Goal: Task Accomplishment & Management: Use online tool/utility

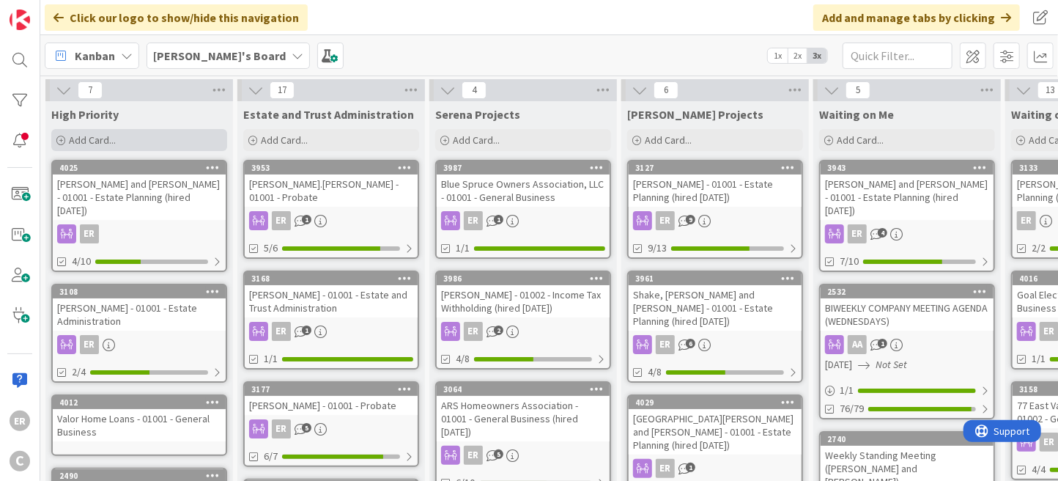
click at [78, 140] on span "Add Card..." at bounding box center [92, 139] width 47 height 13
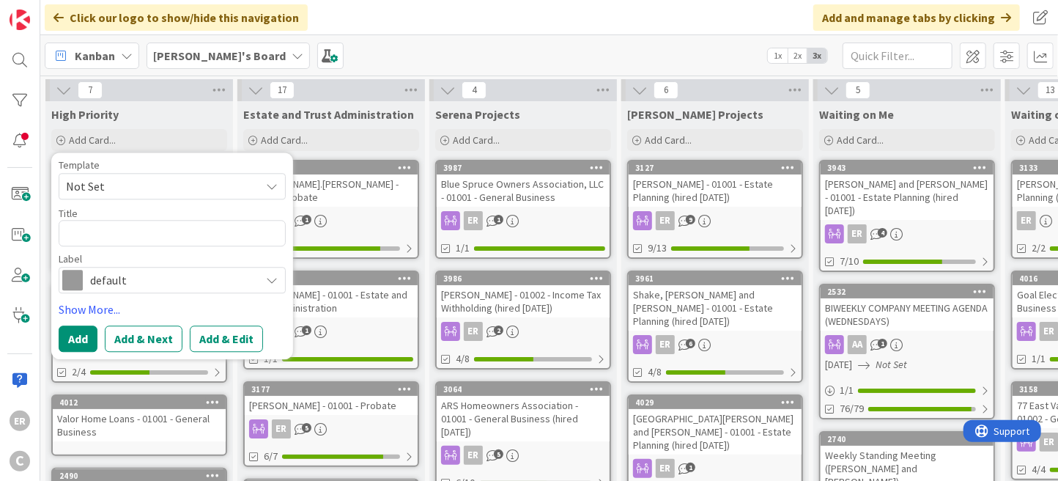
type textarea "x"
type textarea "P"
type textarea "x"
type textarea "Pe"
type textarea "x"
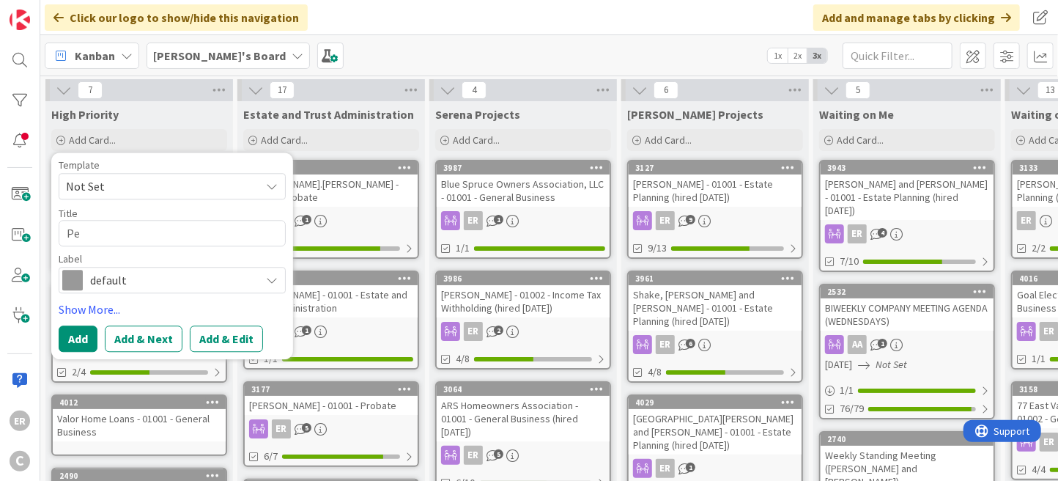
type textarea "Per"
type textarea "x"
type textarea "Perr"
type textarea "x"
type textarea "[PERSON_NAME]"
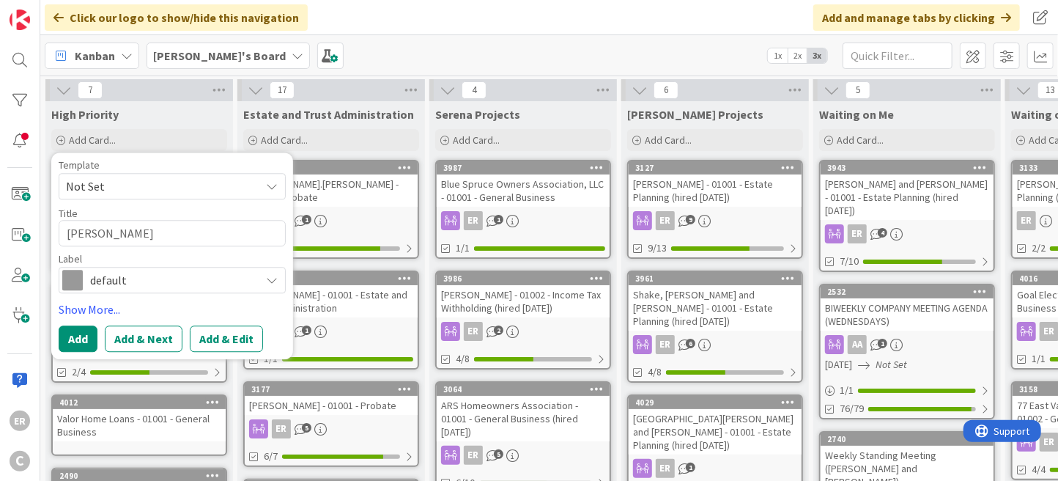
type textarea "x"
type textarea "[PERSON_NAME],"
type textarea "x"
type textarea "[PERSON_NAME],"
type textarea "x"
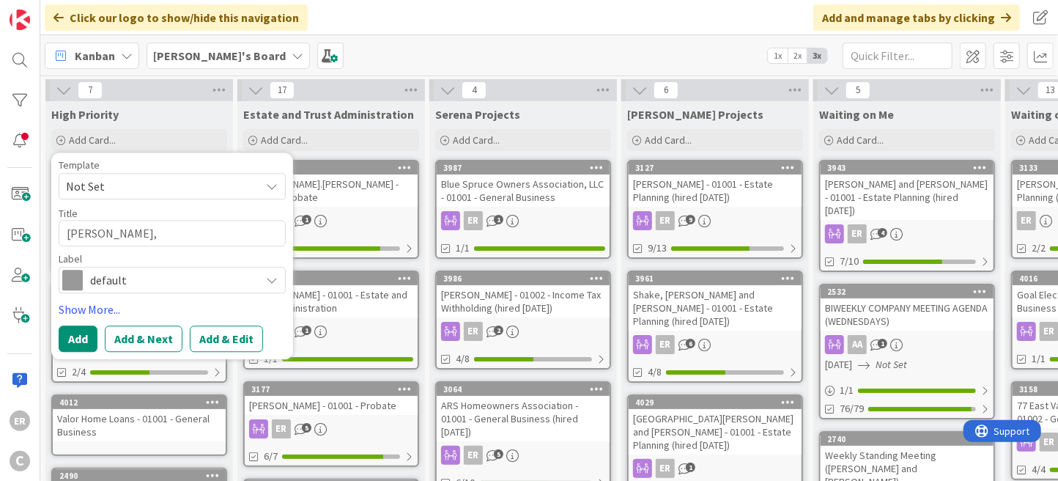
type textarea "[PERSON_NAME], P"
type textarea "x"
type textarea "[PERSON_NAME], [GEOGRAPHIC_DATA]"
type textarea "x"
type textarea "[PERSON_NAME]"
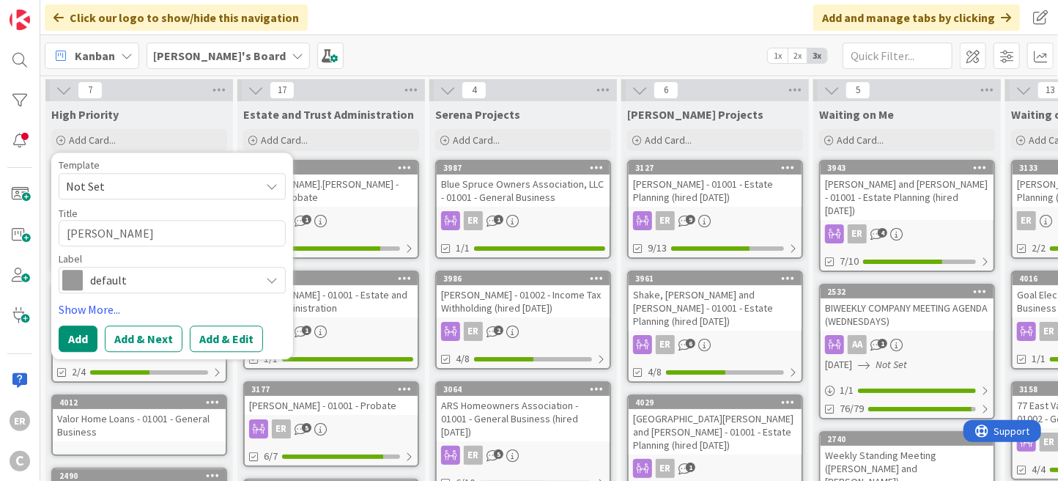
type textarea "x"
type textarea "[PERSON_NAME]"
type textarea "x"
type textarea "[PERSON_NAME]"
type textarea "x"
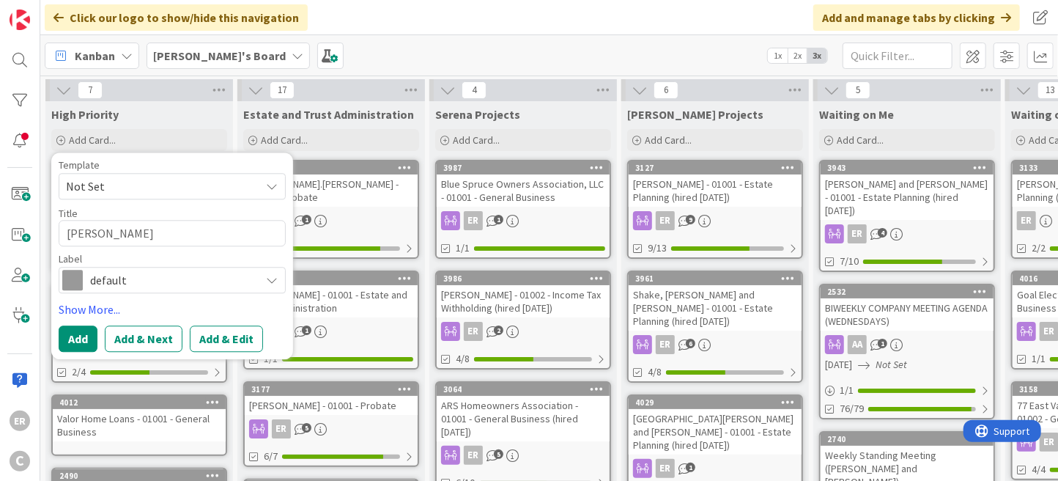
type textarea "[PERSON_NAME]"
type textarea "x"
type textarea "[PERSON_NAME]"
type textarea "x"
type textarea "[PERSON_NAME]"
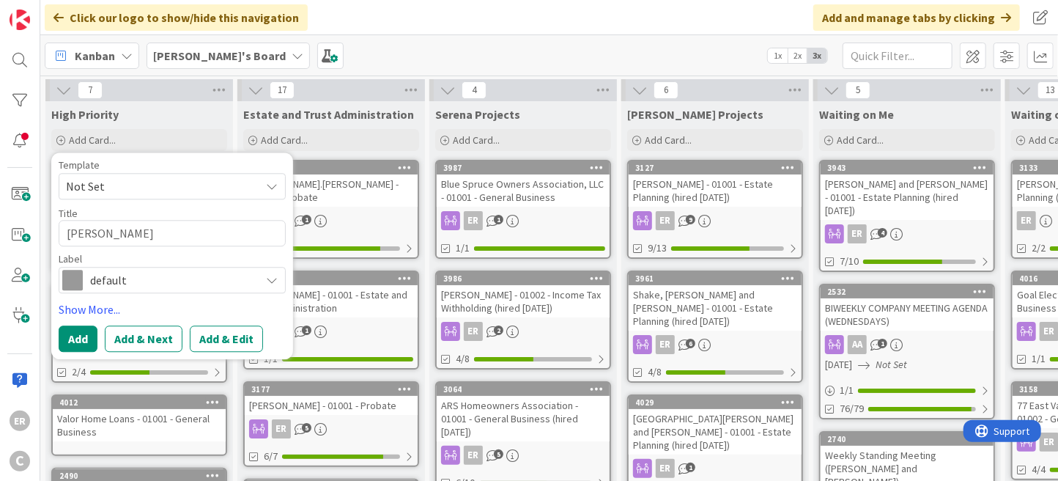
type textarea "x"
type textarea "[PERSON_NAME] an"
type textarea "x"
type textarea "[PERSON_NAME] and"
type textarea "x"
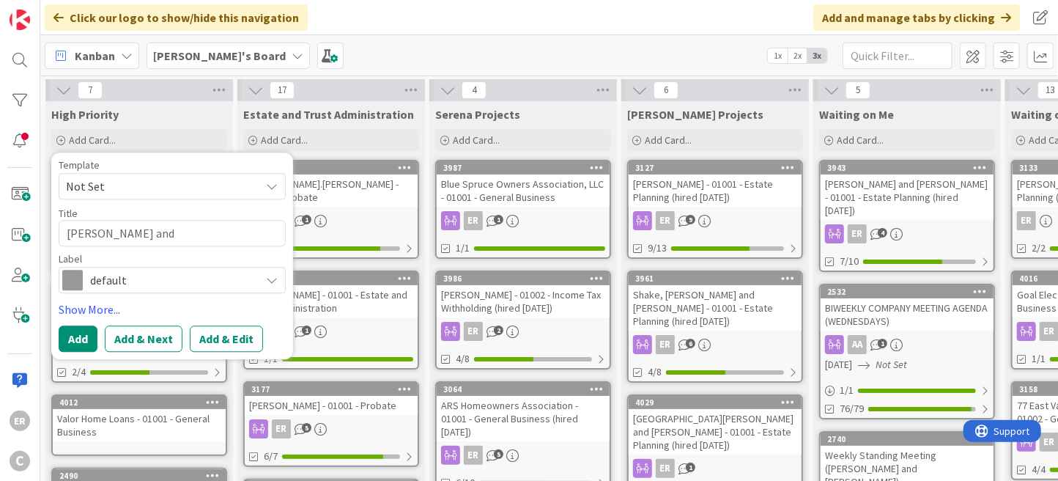
type textarea "[PERSON_NAME] and"
type textarea "x"
type textarea "[PERSON_NAME] and B"
type textarea "x"
type textarea "[PERSON_NAME] and [PERSON_NAME]"
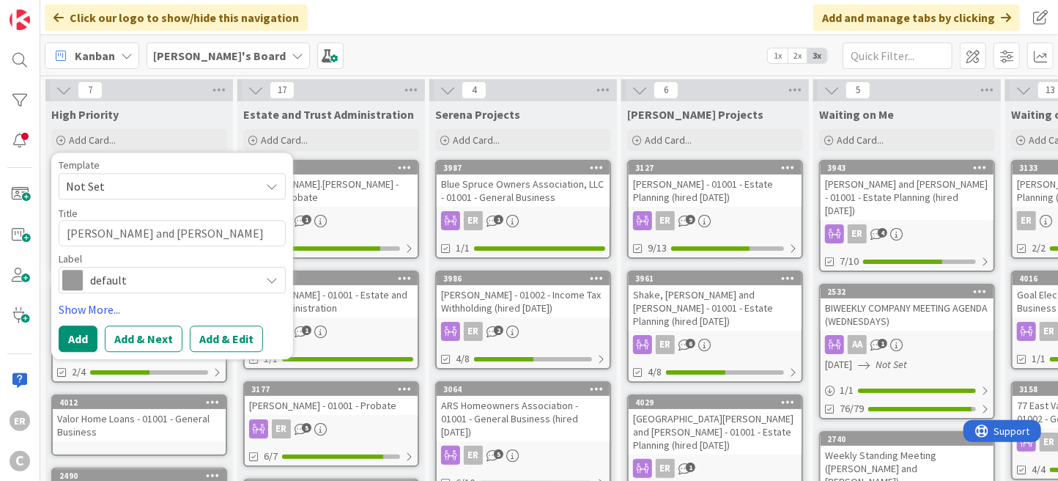
type textarea "x"
type textarea "[PERSON_NAME] and [PERSON_NAME]"
type textarea "x"
type textarea "[PERSON_NAME] and [PERSON_NAME]"
type textarea "x"
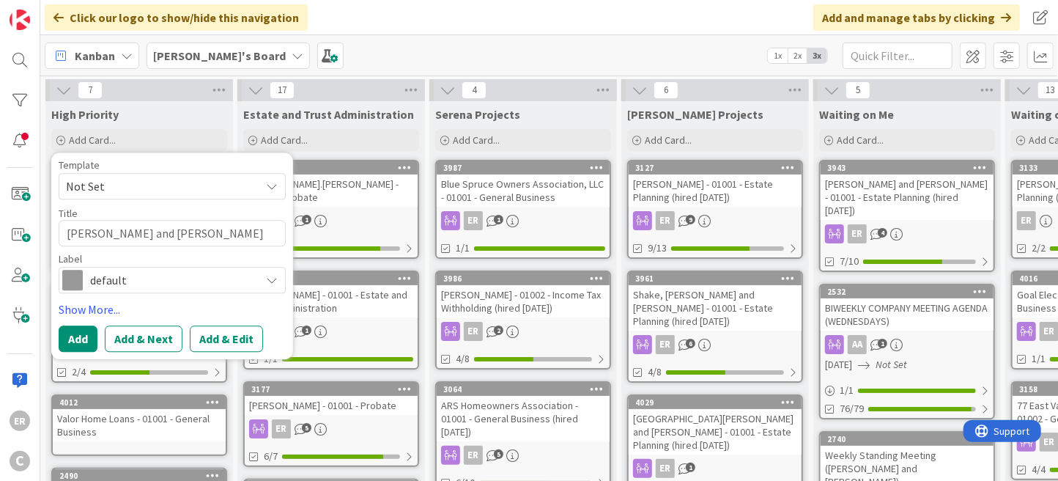
type textarea "[PERSON_NAME] and [PERSON_NAME]"
type textarea "x"
type textarea "[PERSON_NAME] and [PERSON_NAME]"
type textarea "x"
type textarea "[PERSON_NAME] and [PERSON_NAME]"
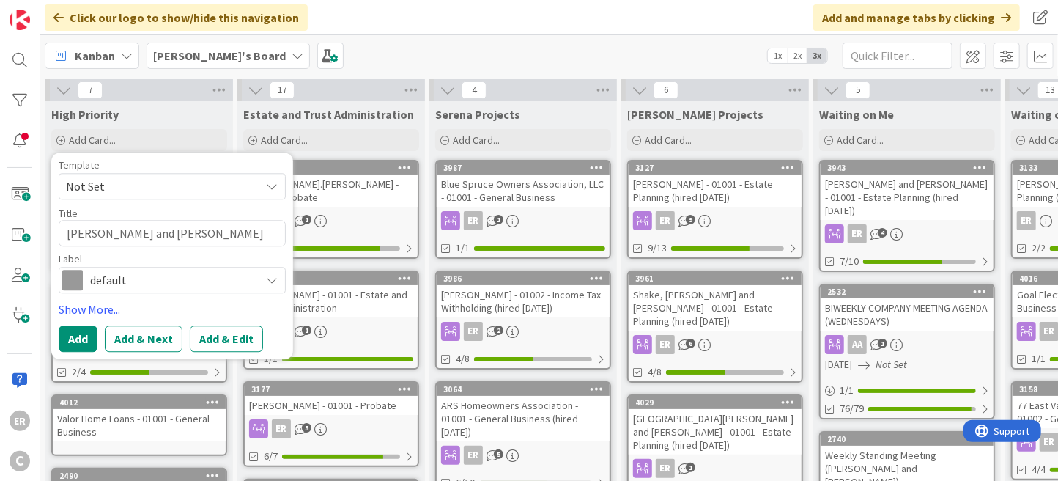
type textarea "x"
type textarea "[PERSON_NAME] and [PERSON_NAME]"
type textarea "x"
type textarea "[PERSON_NAME] and [PERSON_NAME]"
type textarea "x"
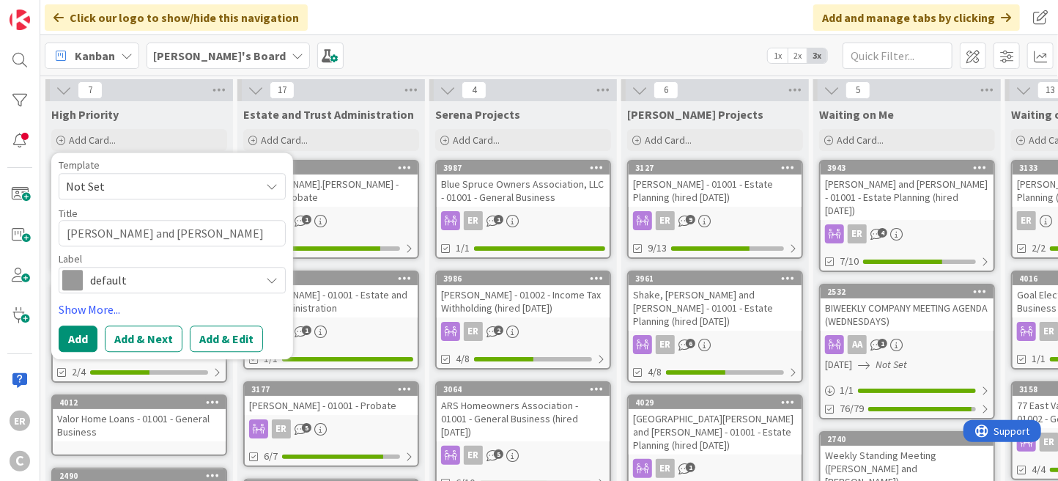
type textarea "[PERSON_NAME] and [PERSON_NAME]"
type textarea "x"
type textarea "[PERSON_NAME] and [PERSON_NAME]"
type textarea "x"
type textarea "[PERSON_NAME] and [PERSON_NAME]"
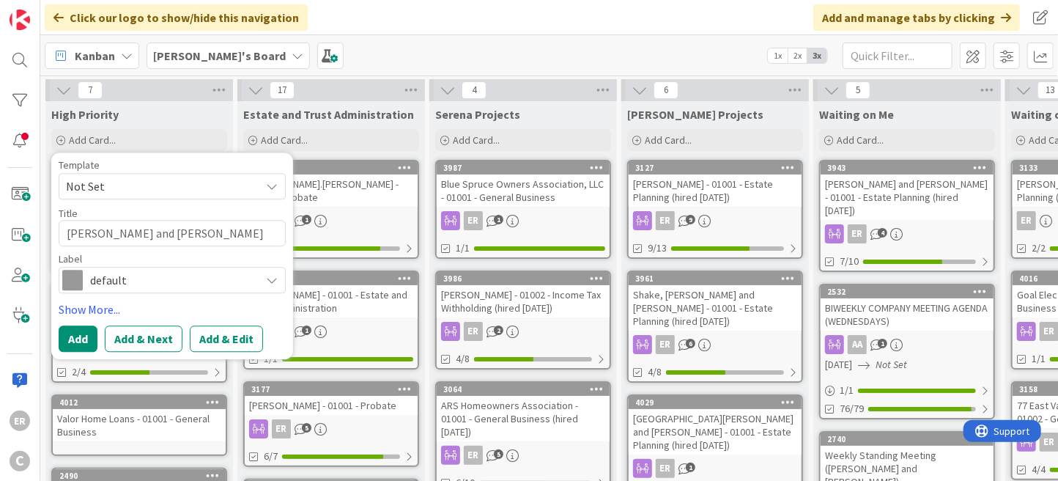
type textarea "x"
type textarea "[PERSON_NAME] and [PERSON_NAME] -"
type textarea "x"
type textarea "[PERSON_NAME] and [PERSON_NAME] -"
type textarea "x"
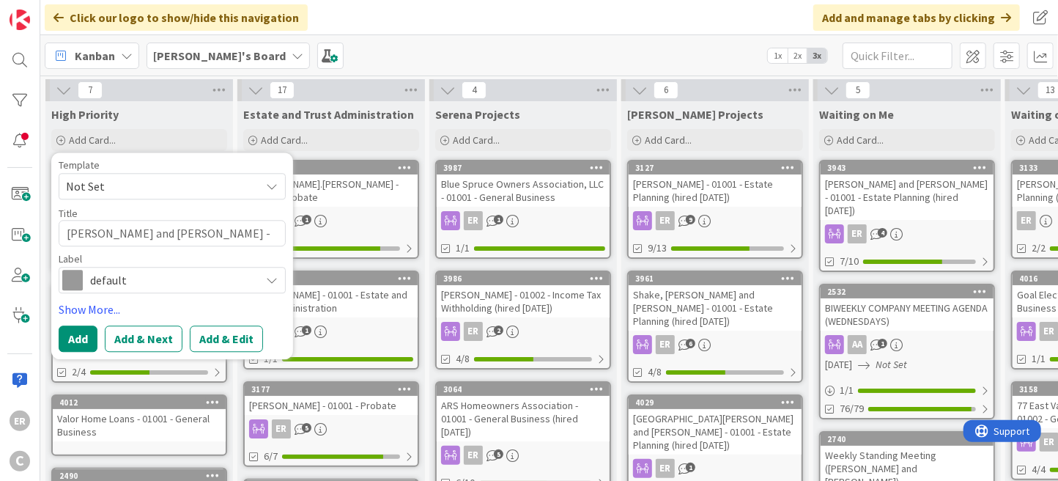
type textarea "[PERSON_NAME] and [PERSON_NAME] - -"
type textarea "x"
type textarea "[PERSON_NAME] and [PERSON_NAME] - -1"
type textarea "x"
type textarea "[PERSON_NAME] and [PERSON_NAME] - -"
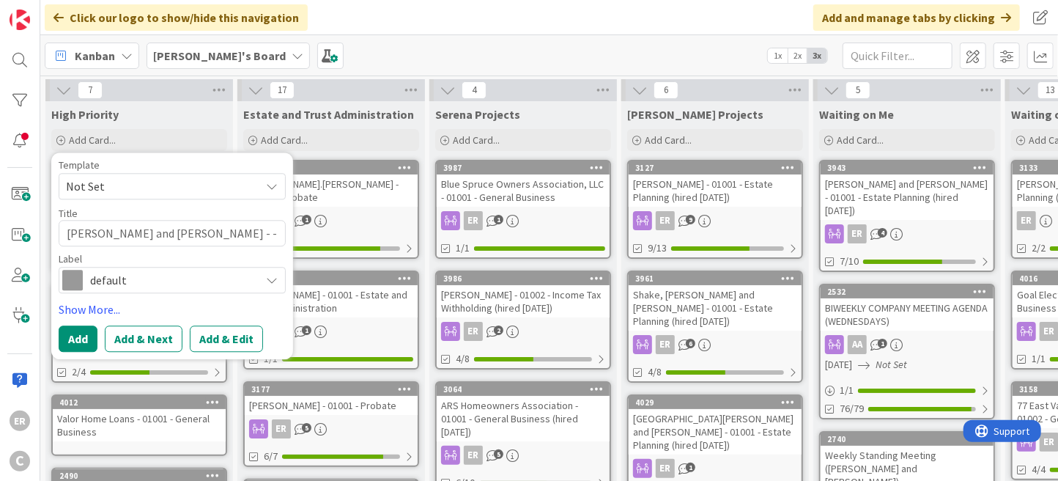
type textarea "x"
type textarea "[PERSON_NAME] and [PERSON_NAME] -"
type textarea "x"
type textarea "[PERSON_NAME] and [PERSON_NAME] - 0"
type textarea "x"
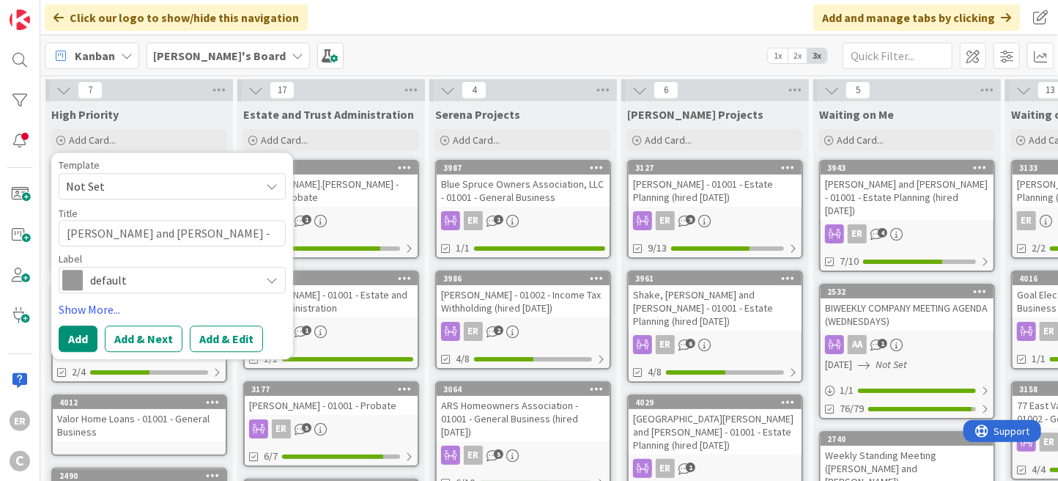
type textarea "[PERSON_NAME] and [PERSON_NAME] - 01"
type textarea "x"
type textarea "[PERSON_NAME] and [PERSON_NAME] - 010"
type textarea "x"
type textarea "[PERSON_NAME] and [PERSON_NAME] - 0100"
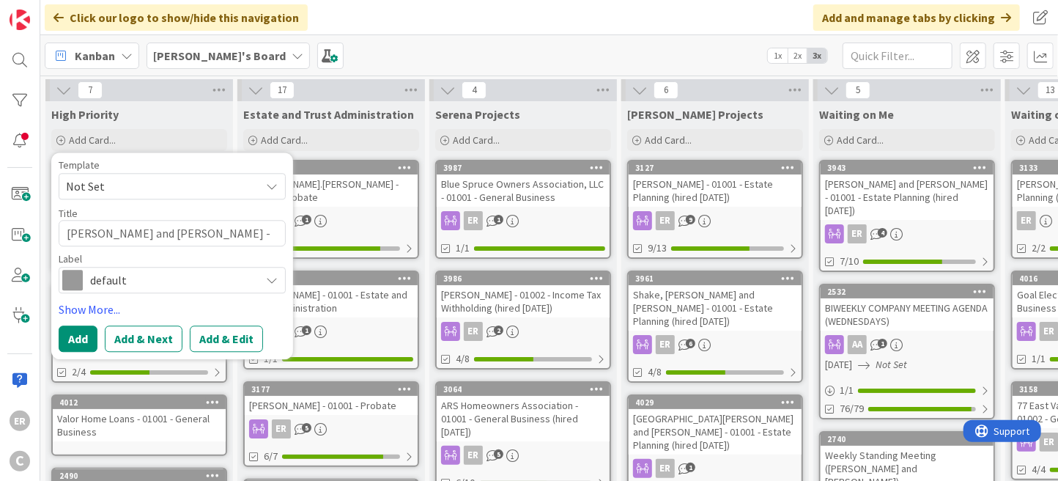
type textarea "x"
type textarea "[PERSON_NAME] and [PERSON_NAME] - 01001"
type textarea "x"
type textarea "[PERSON_NAME] and [PERSON_NAME] - 01001"
type textarea "x"
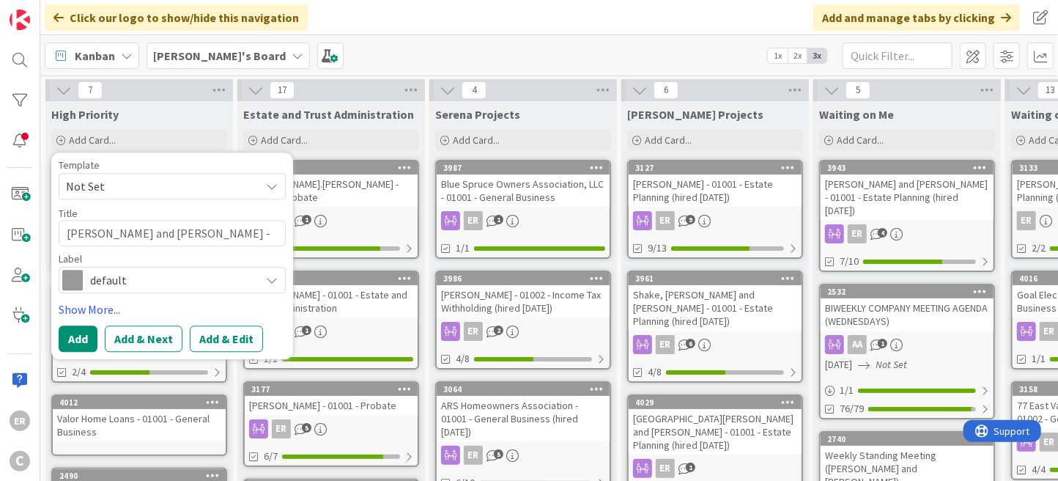
type textarea "[PERSON_NAME] and [PERSON_NAME] - 01001 -"
type textarea "x"
type textarea "[PERSON_NAME] and [PERSON_NAME] - 01001 -"
type textarea "x"
type textarea "[PERSON_NAME] and [PERSON_NAME] - 01001 - G"
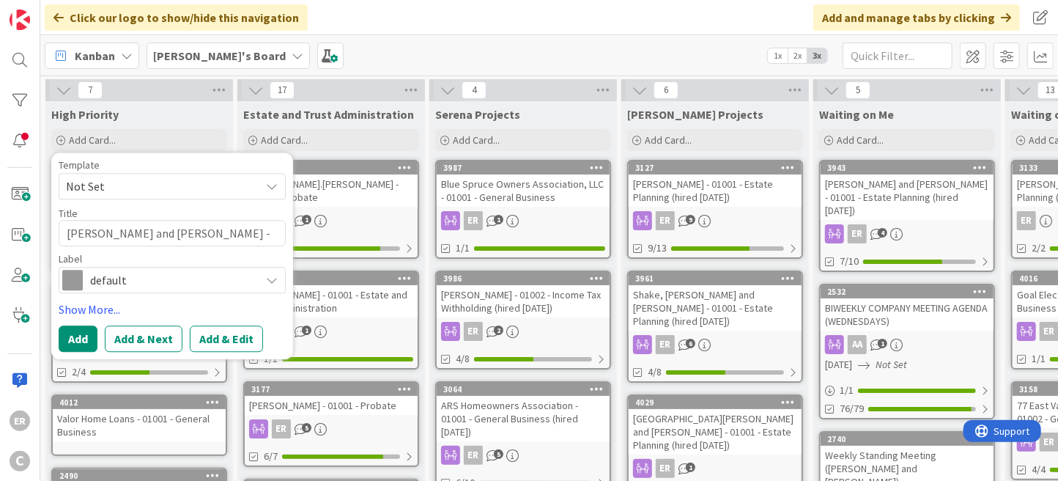
type textarea "x"
type textarea "[PERSON_NAME] and [PERSON_NAME] - 01001 - Ge"
type textarea "x"
type textarea "[PERSON_NAME] and [PERSON_NAME] - 01001 - Gene"
type textarea "x"
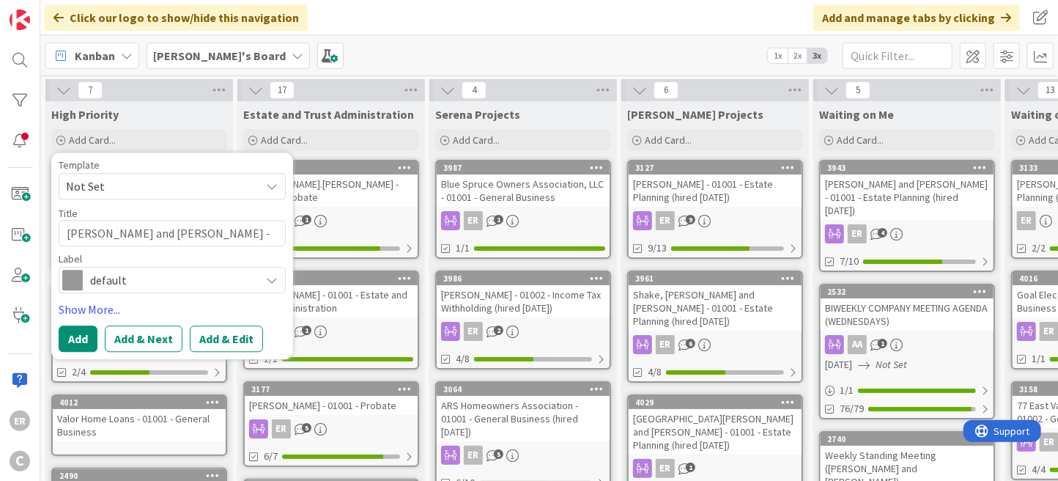
type textarea "[PERSON_NAME] and [PERSON_NAME] - 01001 - Gener"
type textarea "x"
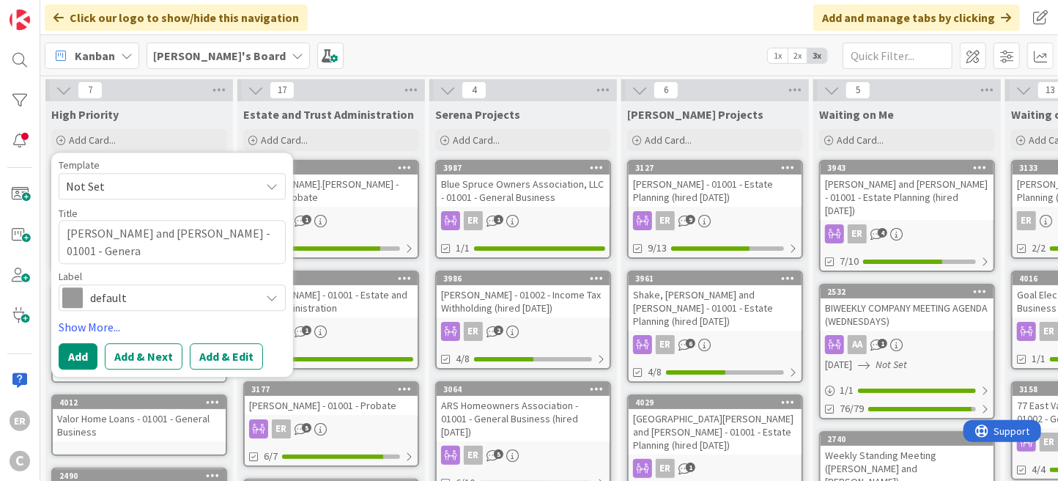
type textarea "[PERSON_NAME] and [PERSON_NAME] - 01001 - General"
type textarea "x"
type textarea "[PERSON_NAME] and [PERSON_NAME] - 01001 - General"
type textarea "x"
type textarea "[PERSON_NAME] and [PERSON_NAME] - 01001 - General B"
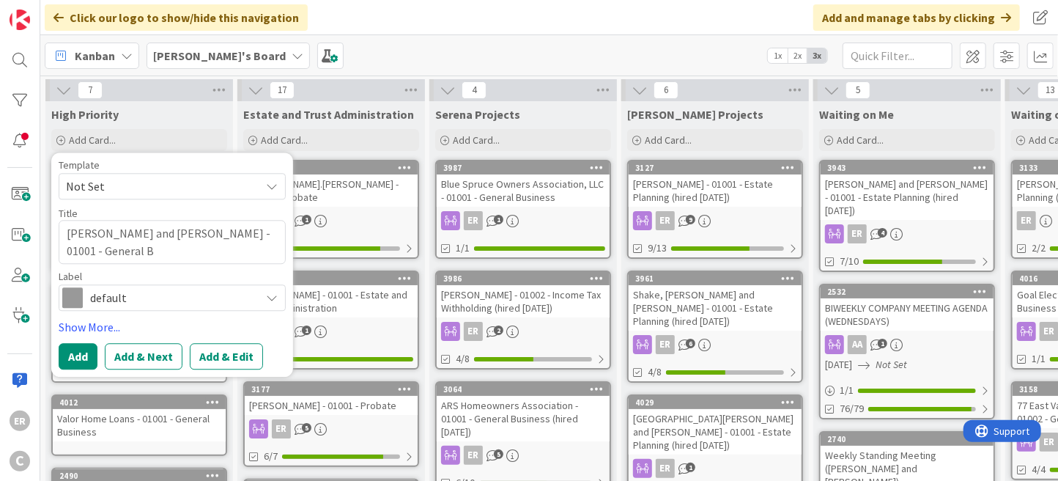
type textarea "x"
type textarea "[PERSON_NAME] and [PERSON_NAME] - 01001 - General Bu"
type textarea "x"
type textarea "[PERSON_NAME] and [PERSON_NAME] - 01001 - General Bus"
type textarea "x"
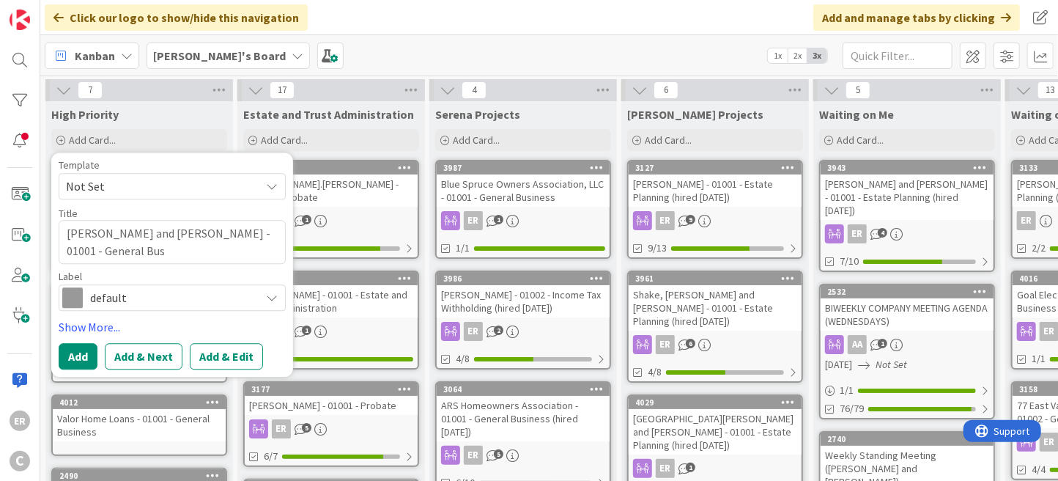
type textarea "[PERSON_NAME] and [PERSON_NAME] - 01001 - General Busi"
type textarea "x"
type textarea "[PERSON_NAME] and [PERSON_NAME] - 01001 - General Busin"
type textarea "x"
type textarea "[PERSON_NAME] and [PERSON_NAME] - 01001 - General [PERSON_NAME]"
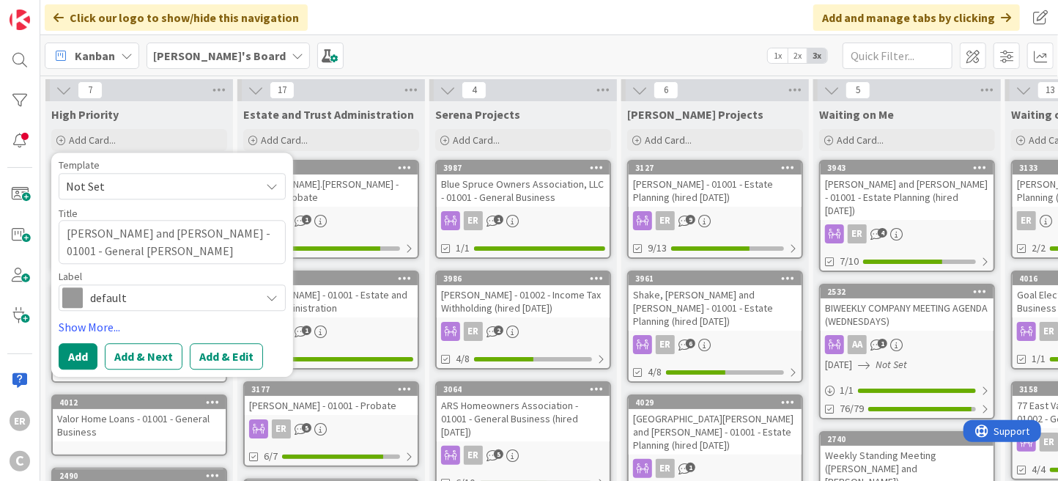
type textarea "x"
type textarea "[PERSON_NAME] and [PERSON_NAME] - 01001 - General Busines"
type textarea "x"
type textarea "[PERSON_NAME] and [PERSON_NAME] - 01001 - General Business"
click at [73, 364] on button "Add" at bounding box center [78, 356] width 39 height 26
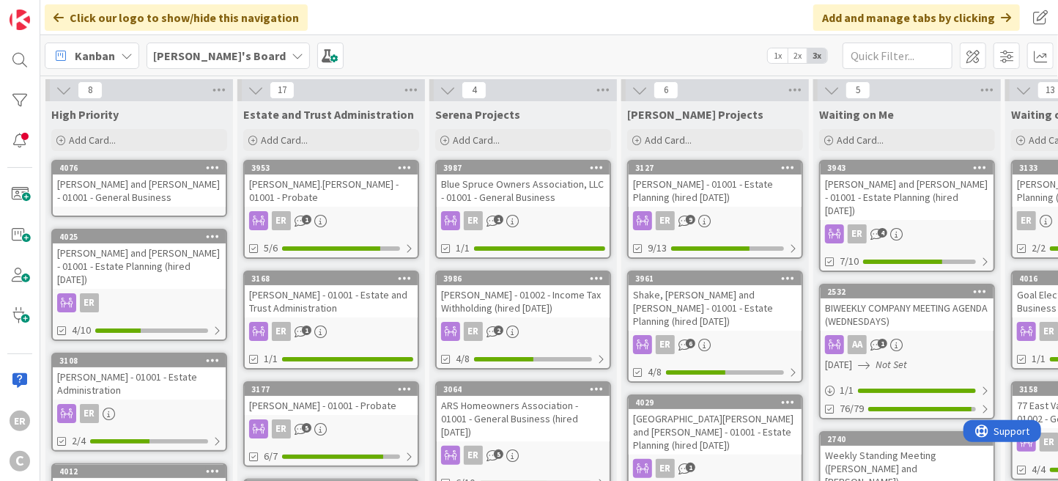
click at [108, 196] on div "[PERSON_NAME] and [PERSON_NAME] - 01001 - General Business" at bounding box center [139, 190] width 173 height 32
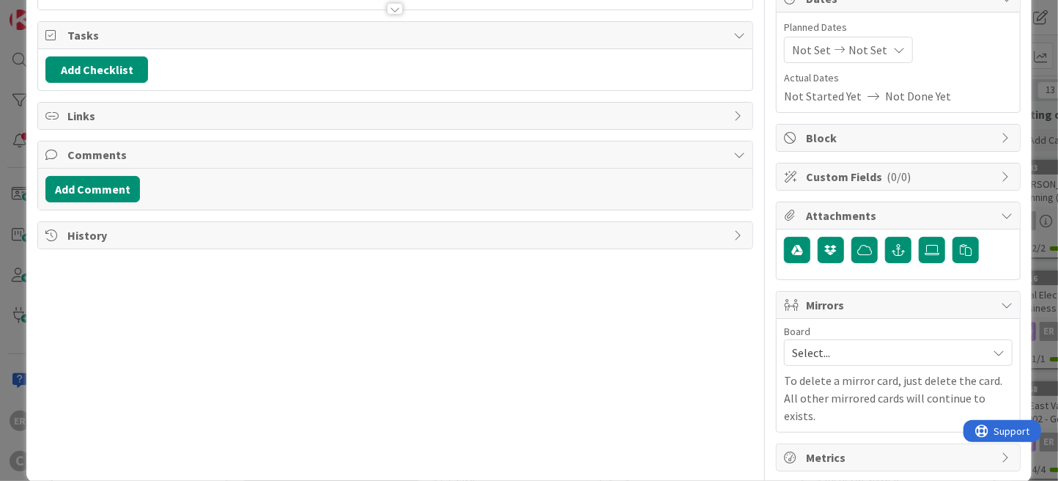
scroll to position [160, 0]
click at [832, 353] on span "Select..." at bounding box center [886, 351] width 188 height 21
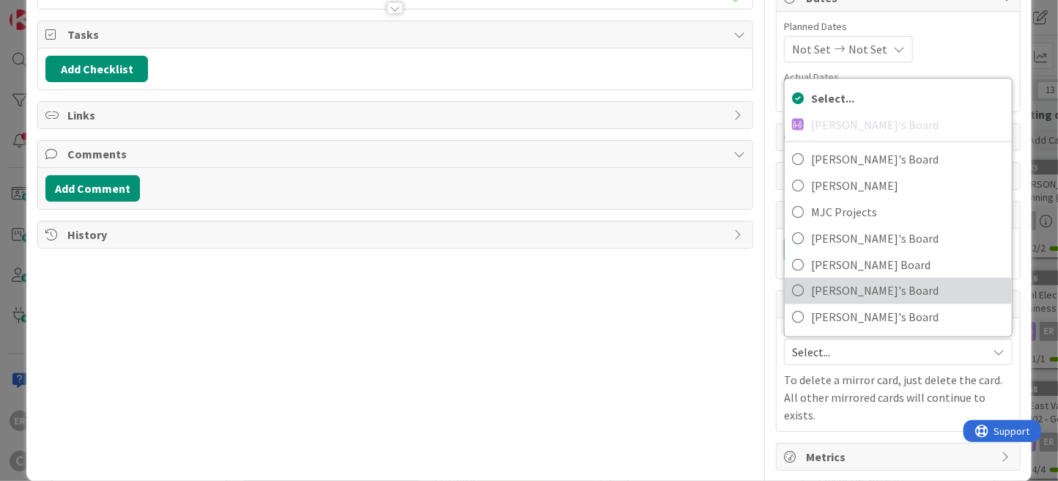
click at [848, 280] on span "[PERSON_NAME]'s Board" at bounding box center [907, 291] width 193 height 22
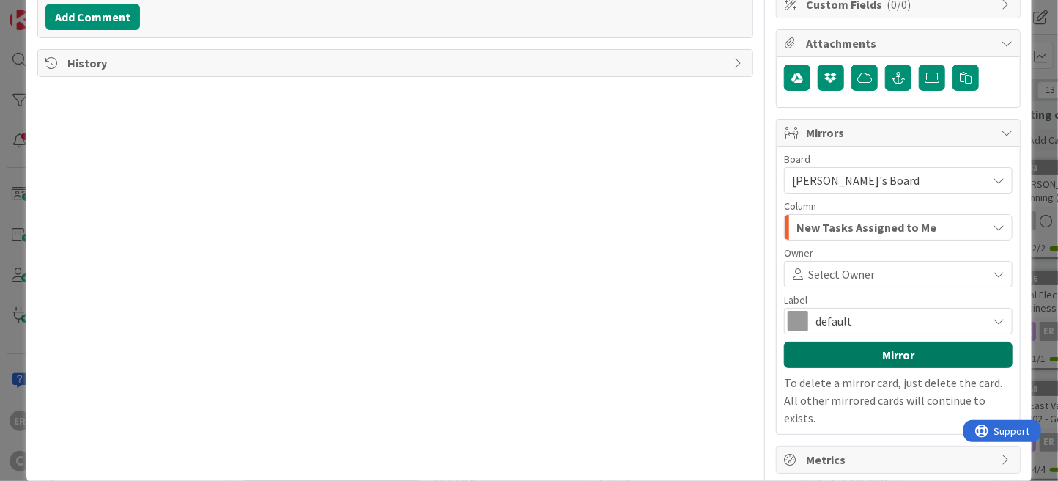
scroll to position [335, 0]
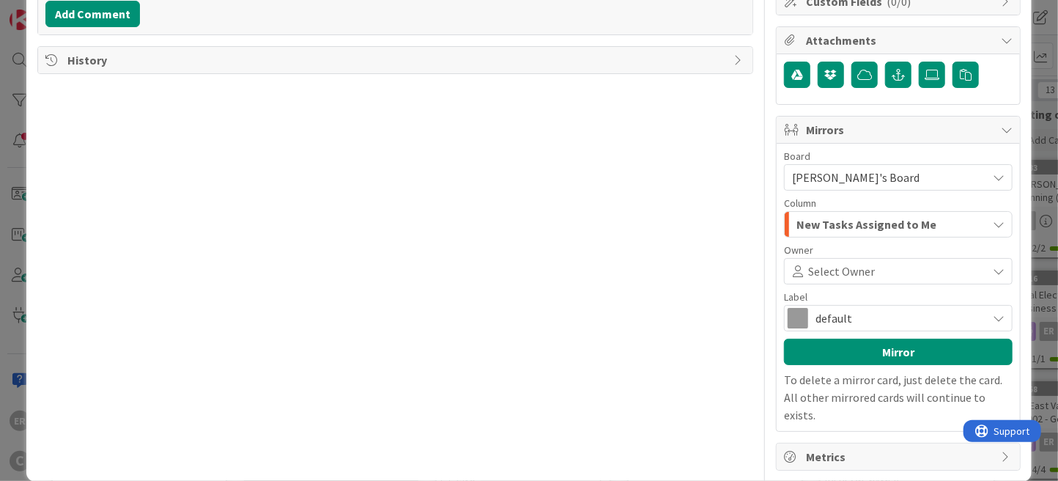
click at [808, 271] on span "Select Owner" at bounding box center [841, 271] width 67 height 18
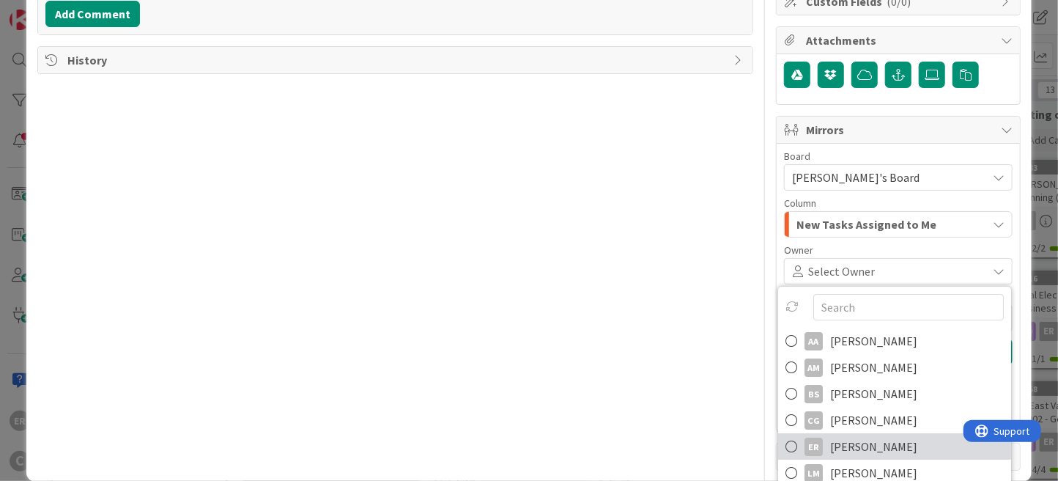
click at [850, 440] on span "[PERSON_NAME]" at bounding box center [873, 446] width 87 height 22
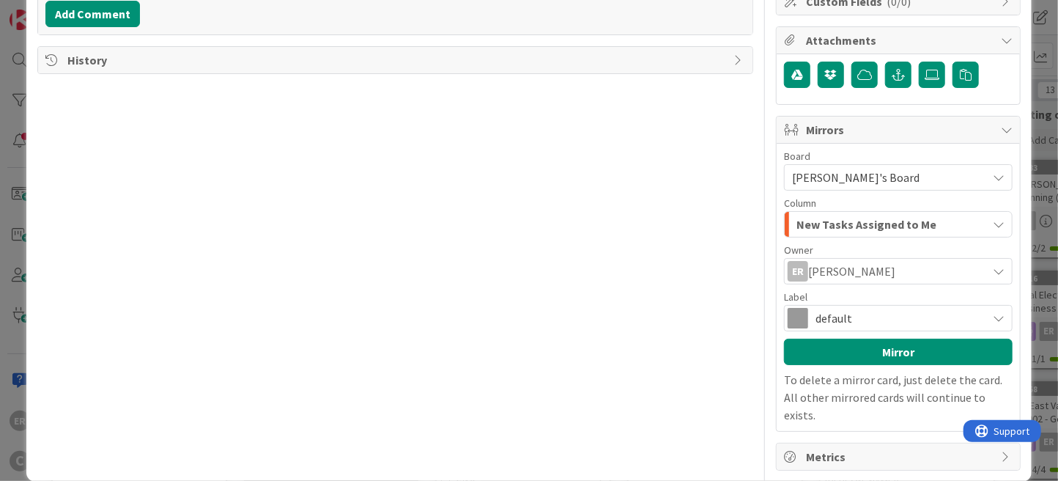
click at [826, 323] on span "default" at bounding box center [897, 318] width 164 height 21
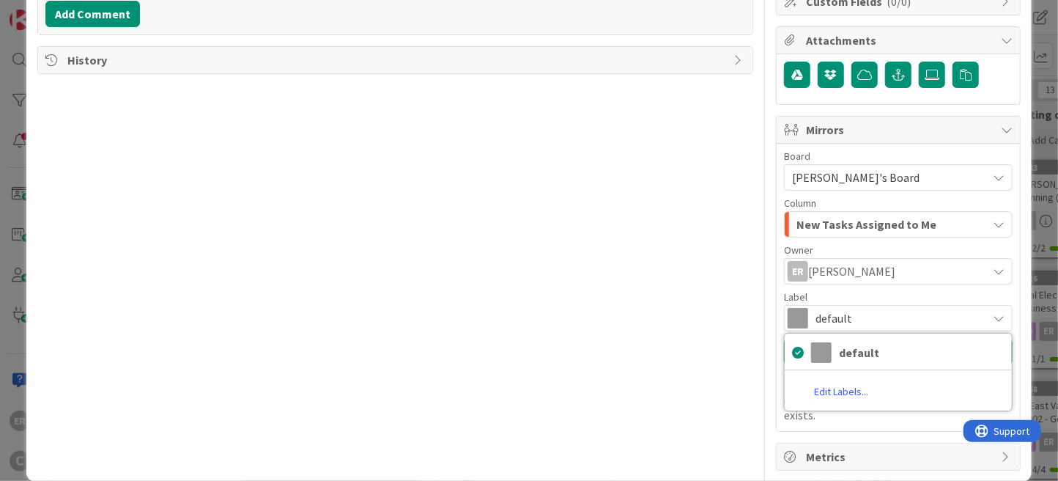
click at [679, 297] on div "Title 54 / 128 [PERSON_NAME] and [PERSON_NAME] - 01001 - General Business Descr…" at bounding box center [395, 96] width 716 height 748
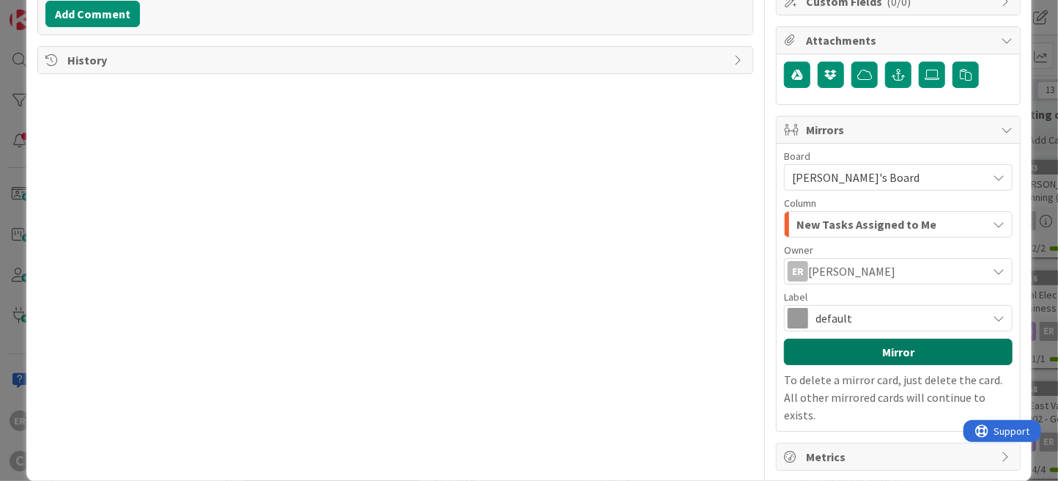
click at [794, 354] on button "Mirror" at bounding box center [898, 351] width 229 height 26
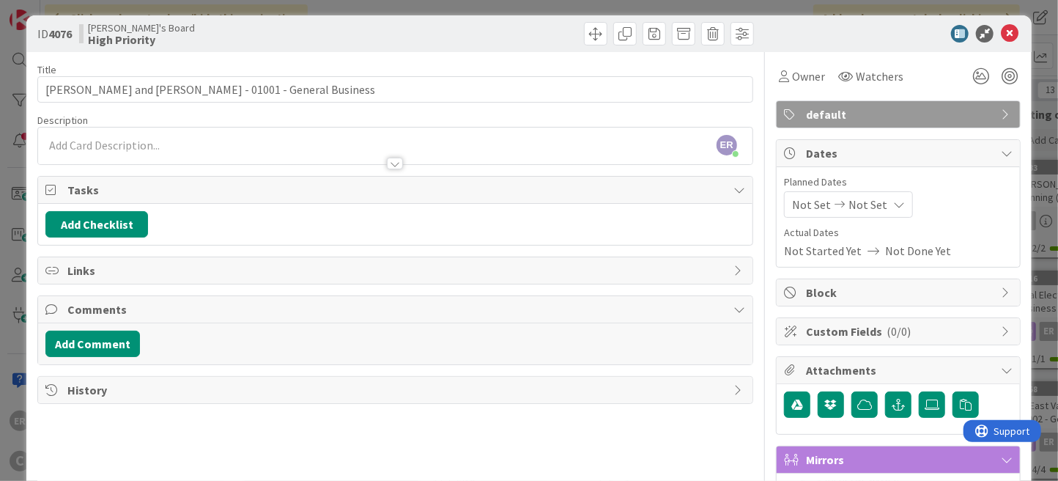
scroll to position [0, 0]
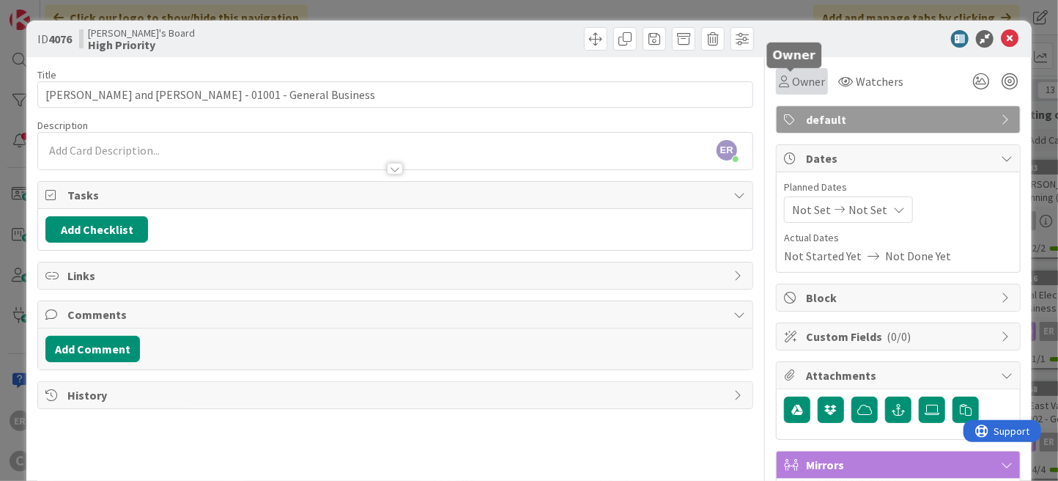
click at [792, 83] on span "Owner" at bounding box center [808, 82] width 33 height 18
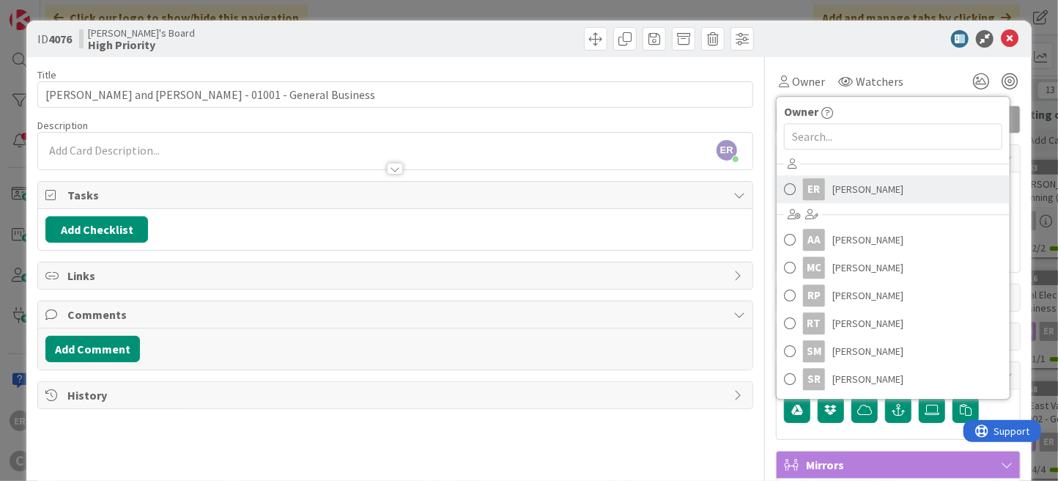
click at [817, 185] on link "ER [PERSON_NAME]" at bounding box center [892, 189] width 233 height 28
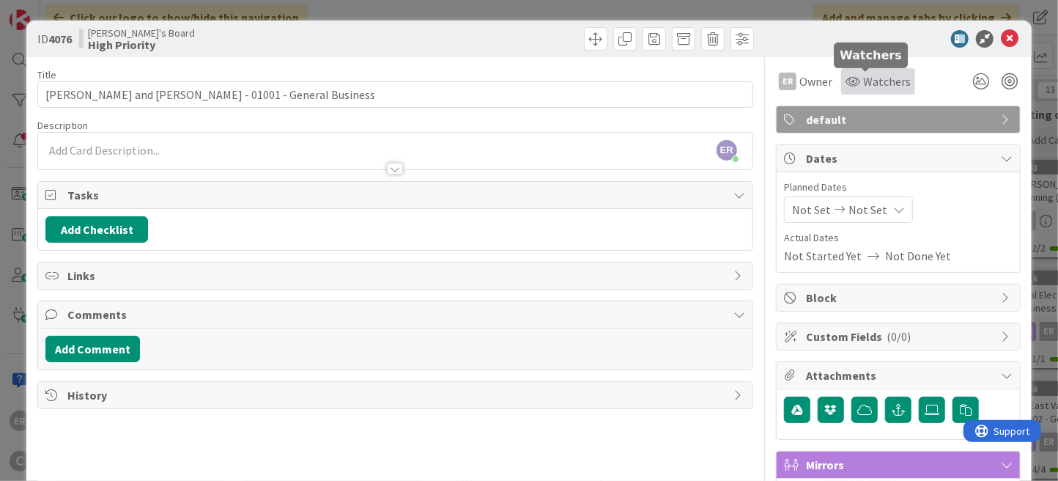
click at [866, 83] on span "Watchers" at bounding box center [887, 82] width 48 height 18
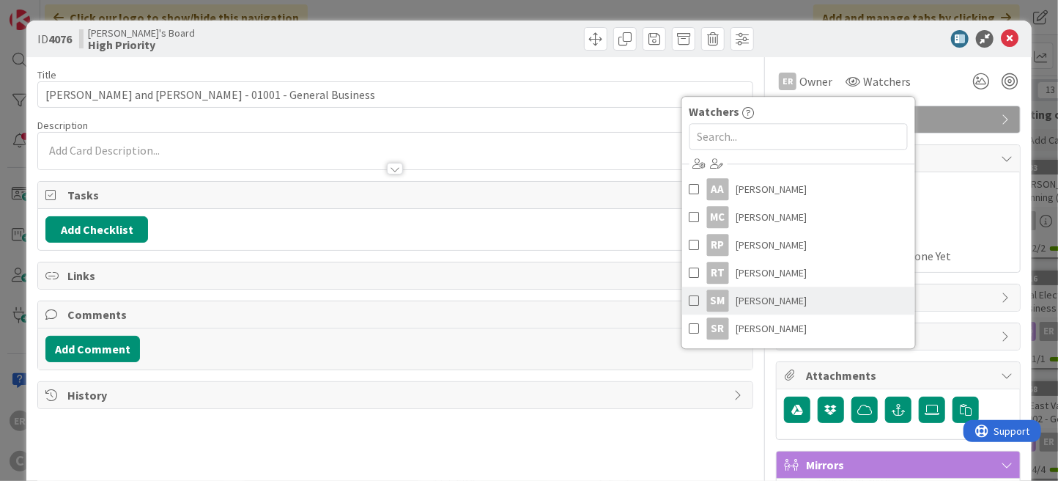
click at [781, 292] on span "[PERSON_NAME]" at bounding box center [771, 300] width 71 height 22
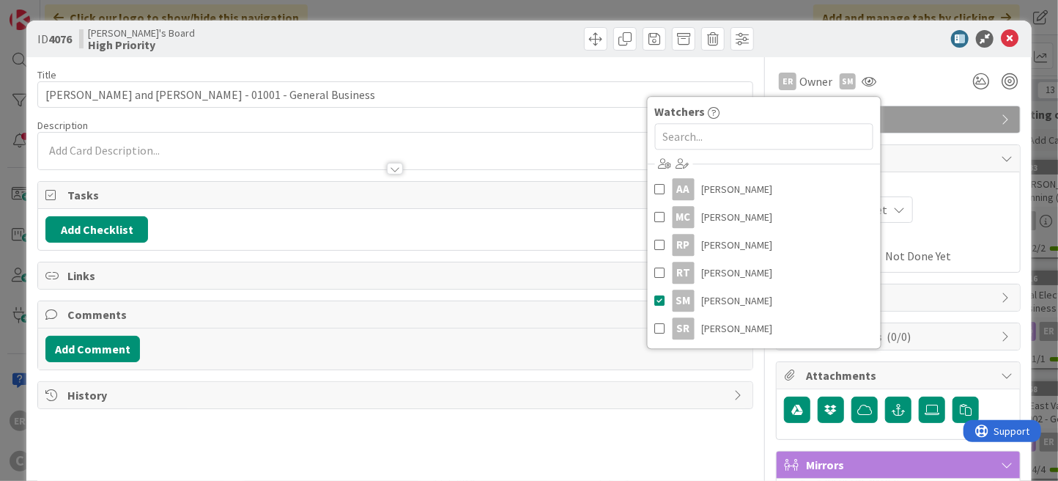
click at [139, 142] on div "ER [PERSON_NAME] just joined" at bounding box center [395, 151] width 714 height 37
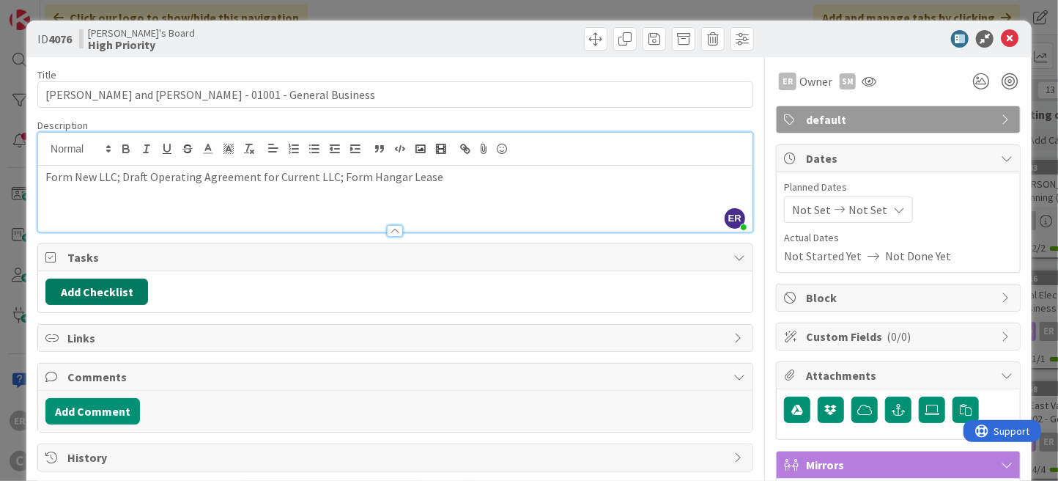
click at [96, 285] on button "Add Checklist" at bounding box center [96, 291] width 103 height 26
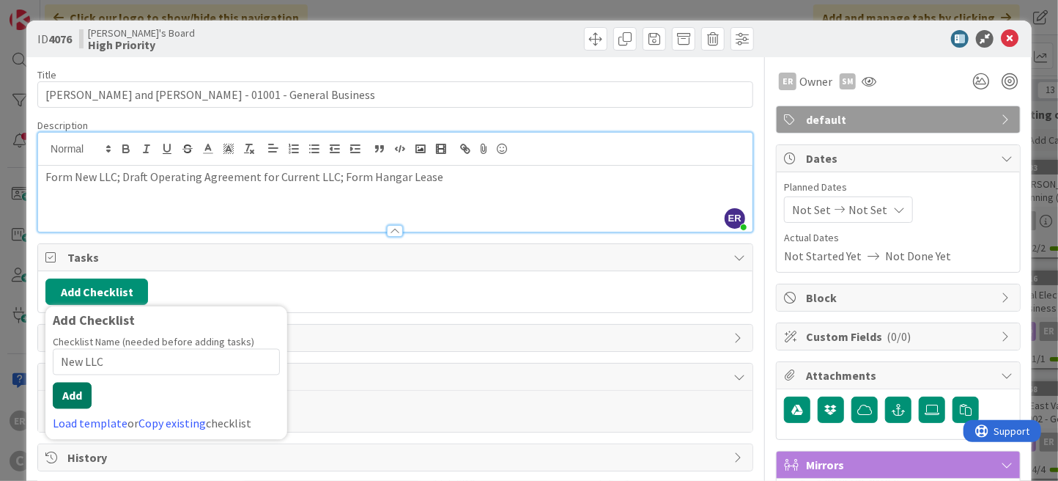
type input "New LLC"
click at [82, 388] on button "Add" at bounding box center [72, 395] width 39 height 26
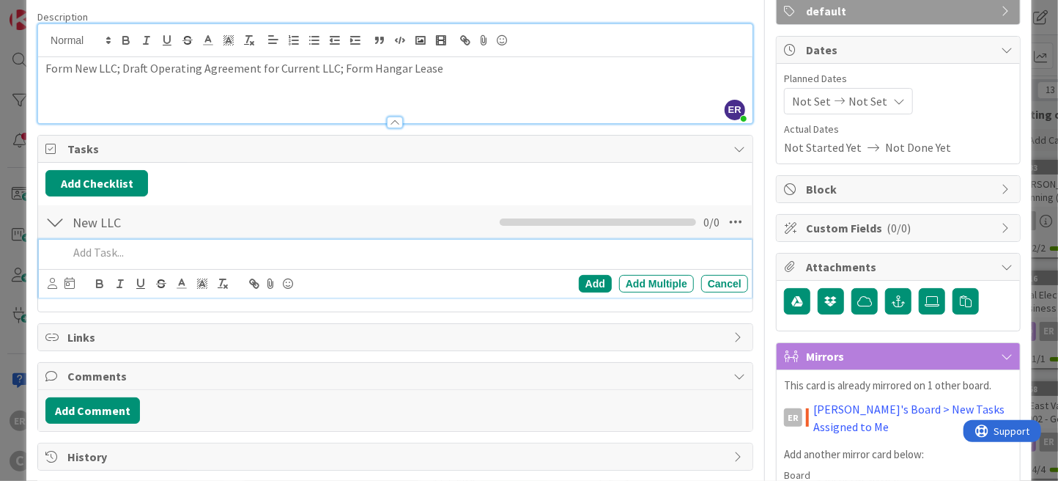
scroll to position [147, 0]
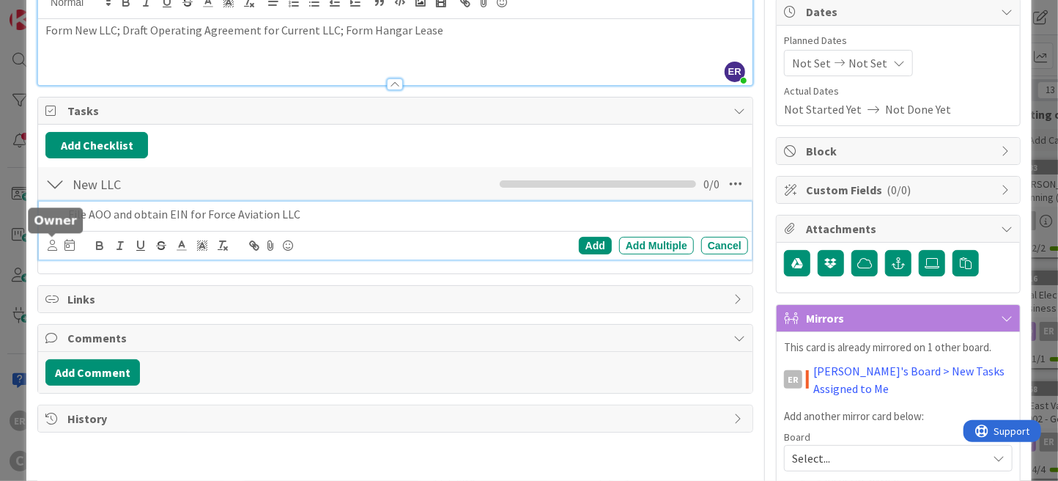
click at [51, 245] on icon at bounding box center [53, 245] width 10 height 11
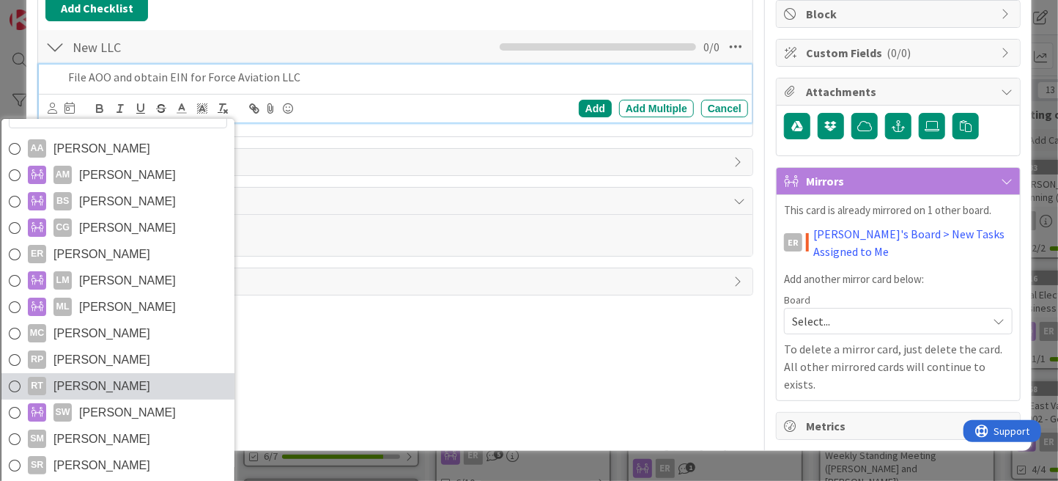
scroll to position [285, 0]
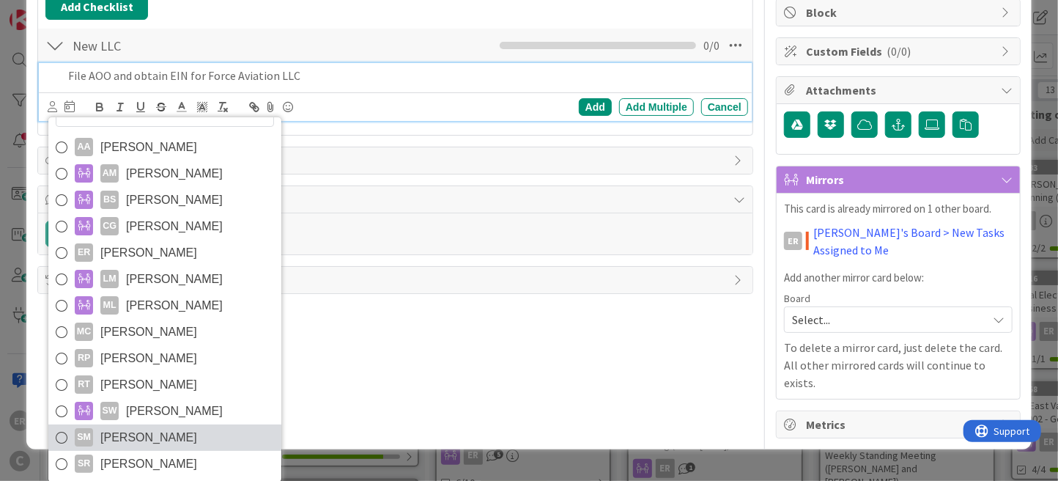
click at [183, 431] on span "[PERSON_NAME]" at bounding box center [148, 437] width 97 height 22
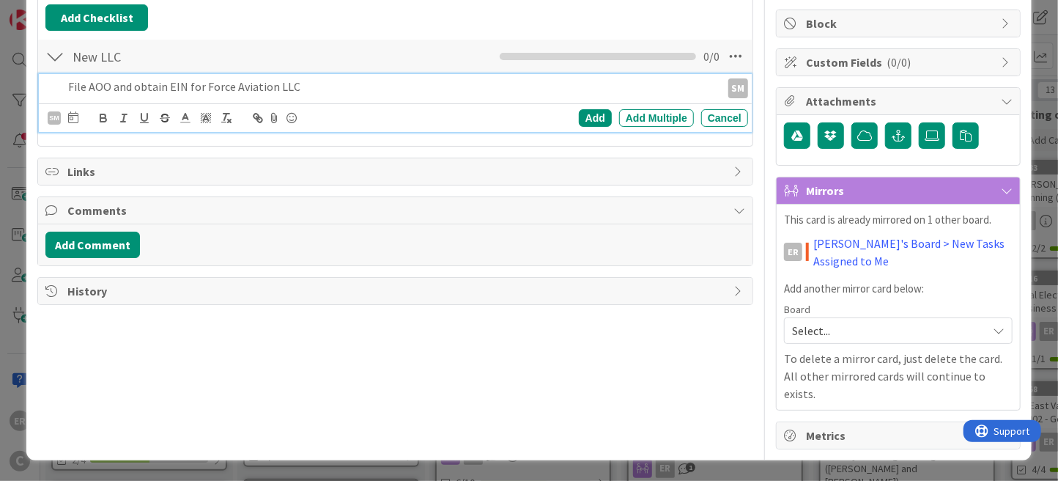
scroll to position [253, 0]
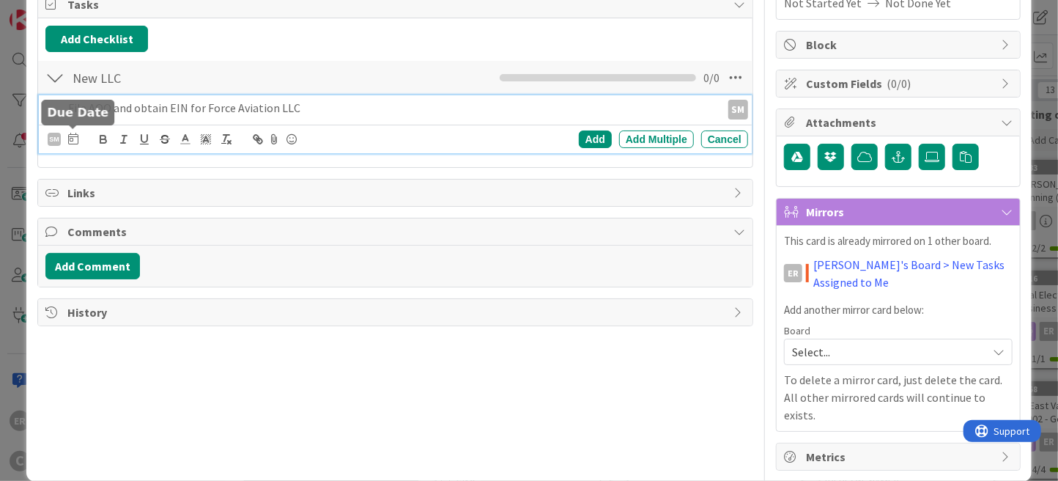
click at [73, 136] on icon at bounding box center [73, 139] width 10 height 12
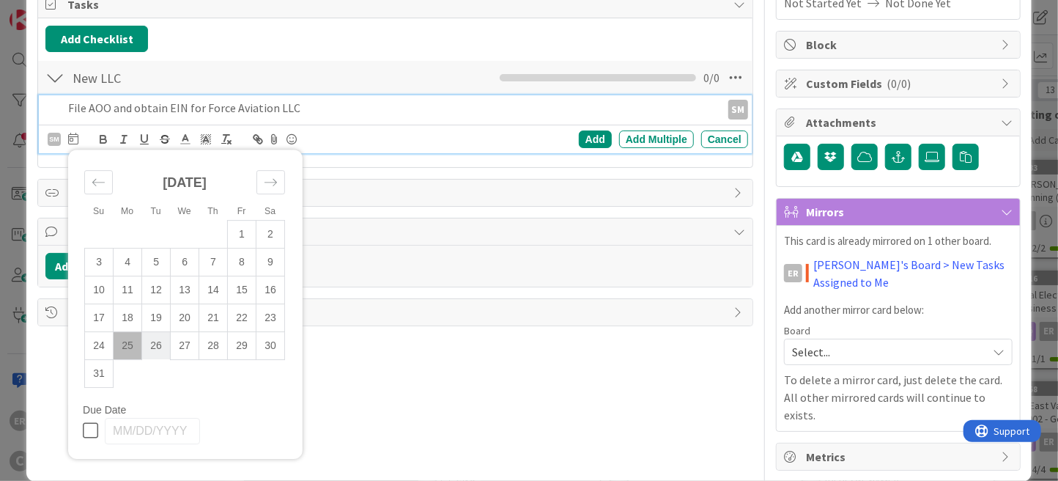
click at [160, 352] on td "26" at bounding box center [156, 346] width 29 height 28
click at [581, 130] on div "Add" at bounding box center [595, 139] width 33 height 18
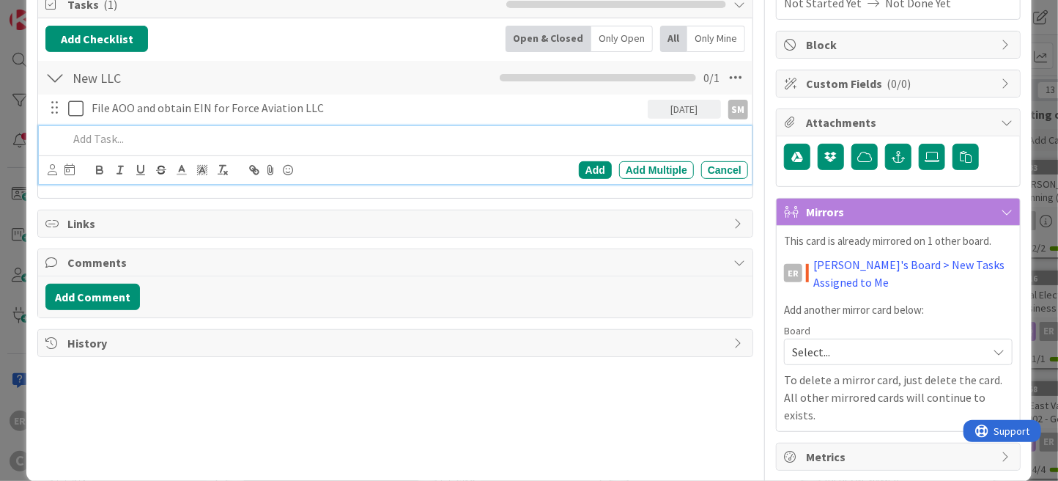
click at [223, 138] on p at bounding box center [405, 138] width 674 height 17
click at [55, 166] on icon at bounding box center [53, 169] width 10 height 11
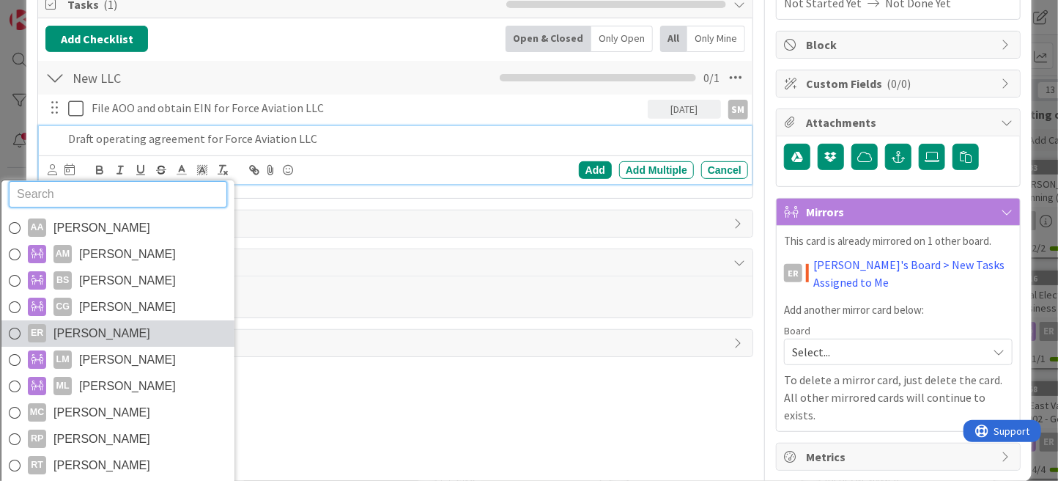
click at [95, 327] on span "[PERSON_NAME]" at bounding box center [101, 333] width 97 height 22
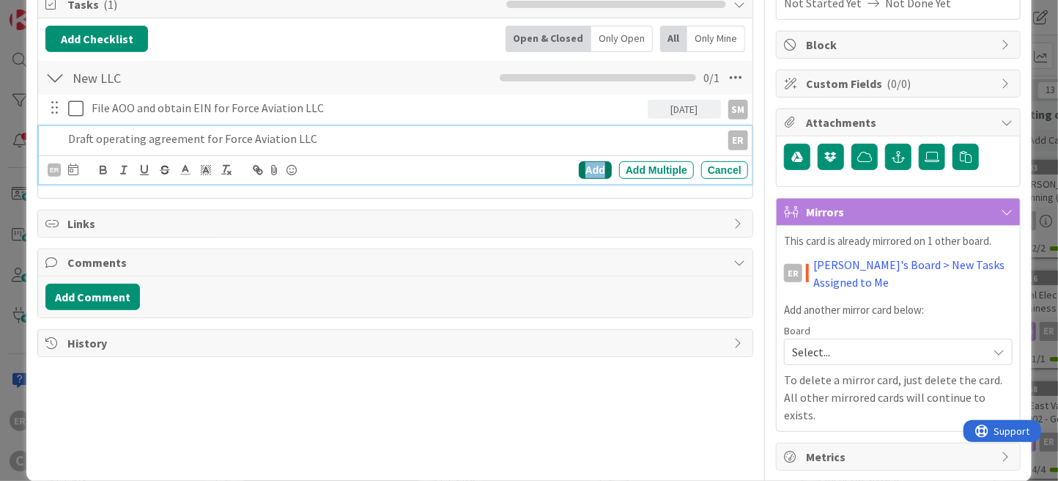
click at [587, 172] on div "Add" at bounding box center [595, 170] width 33 height 18
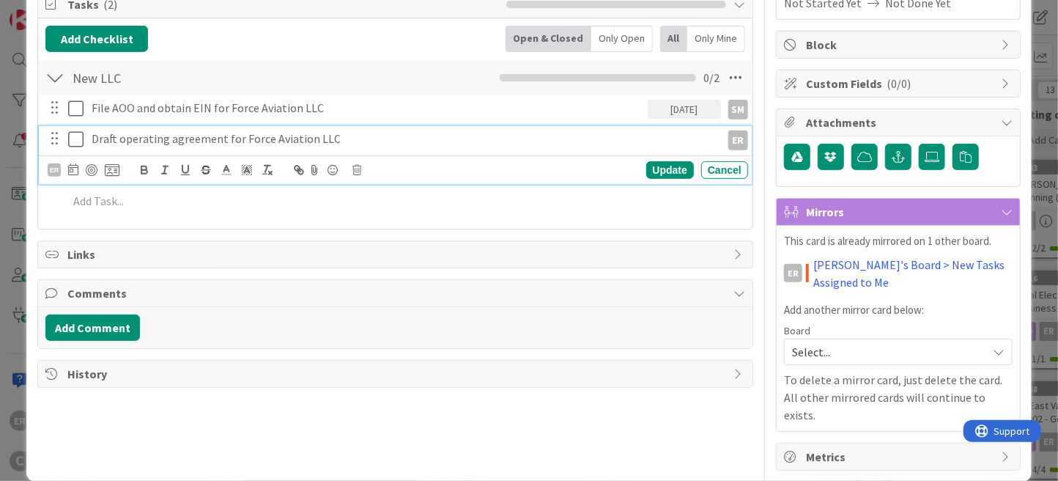
click at [340, 138] on p "Draft operating agreement for Force Aviation LLC" at bounding box center [403, 138] width 623 height 17
click at [646, 163] on div "Update" at bounding box center [670, 170] width 48 height 18
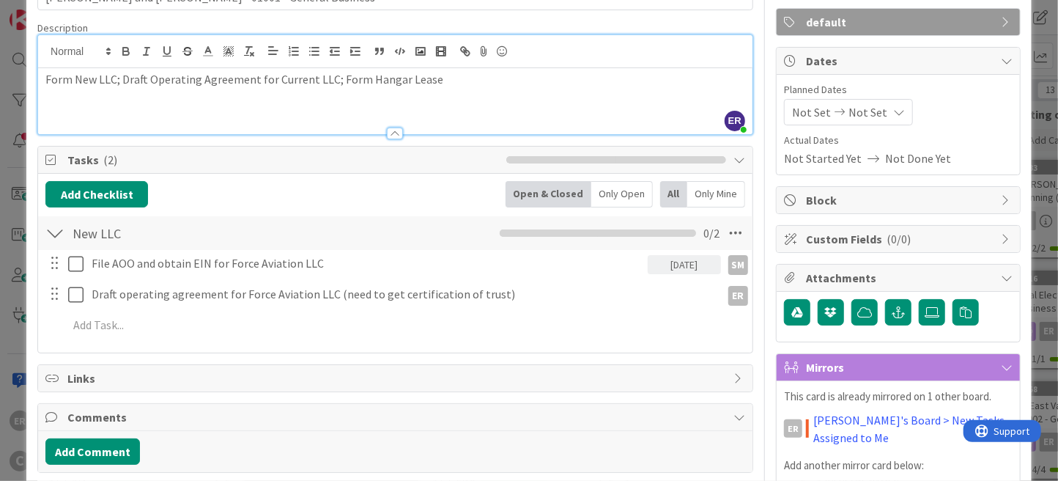
scroll to position [0, 0]
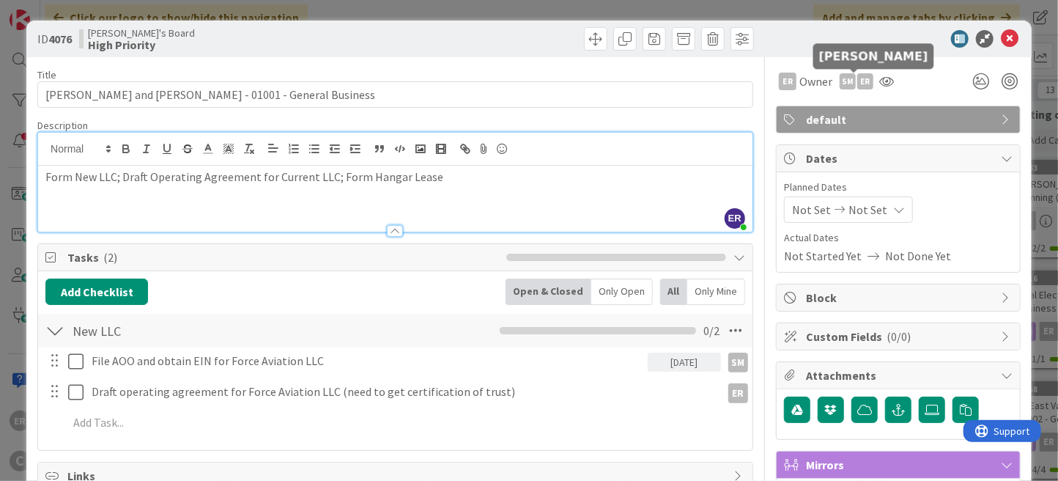
click at [857, 85] on div "ER" at bounding box center [865, 81] width 16 height 16
click at [836, 105] on link "Remove" at bounding box center [815, 108] width 116 height 23
click at [825, 113] on link "Remove" at bounding box center [815, 108] width 116 height 23
click at [819, 130] on link "Set as owner" at bounding box center [815, 132] width 116 height 23
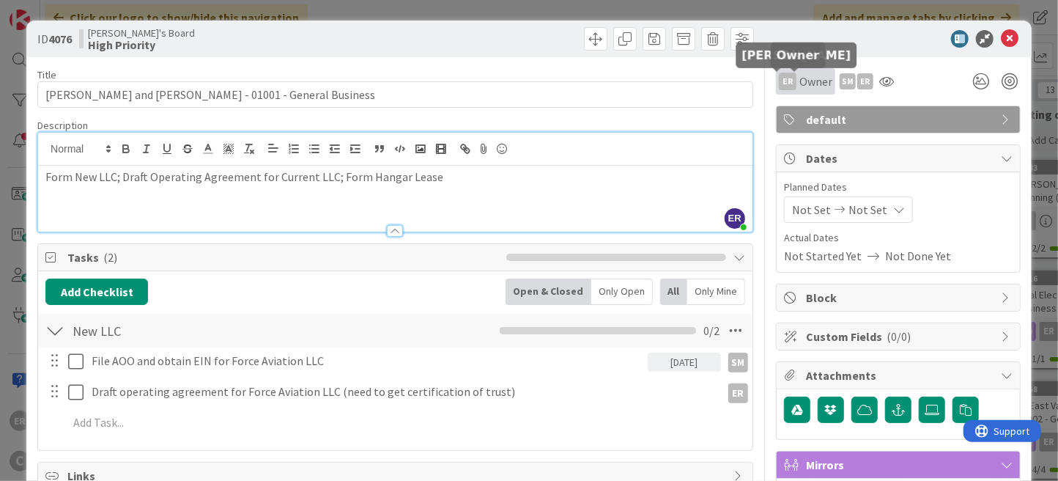
click at [779, 84] on div "ER" at bounding box center [788, 82] width 18 height 18
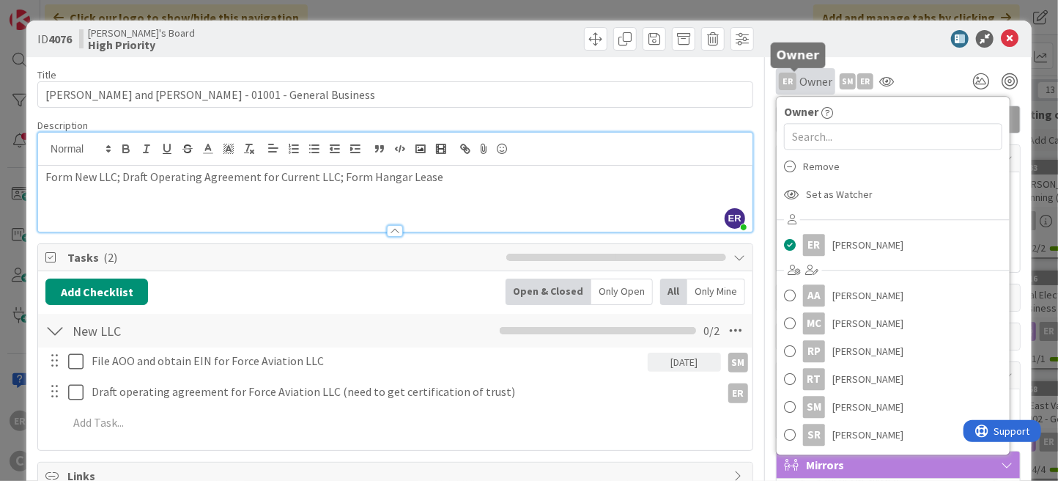
click at [816, 81] on span "Owner" at bounding box center [815, 82] width 33 height 18
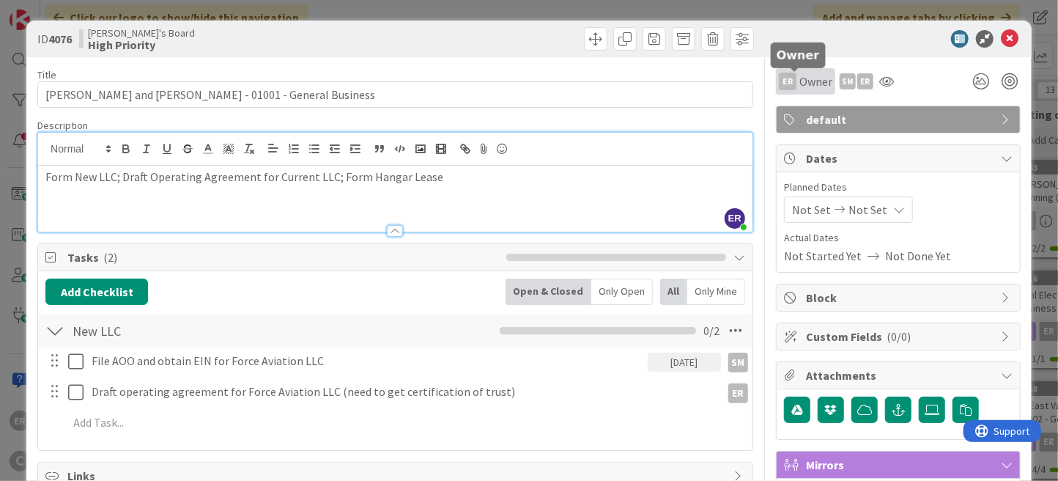
click at [816, 81] on span "Owner" at bounding box center [815, 82] width 33 height 18
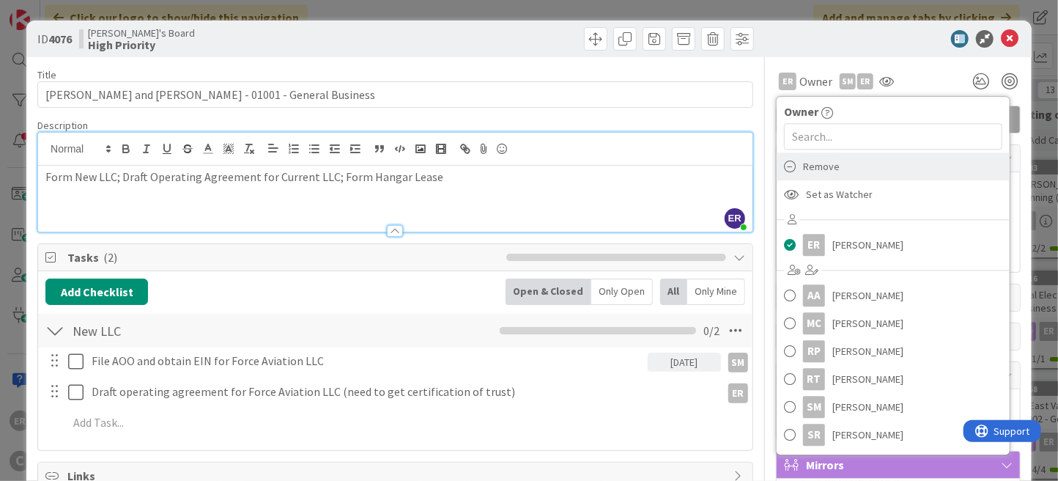
click at [821, 172] on span "Remove" at bounding box center [821, 166] width 37 height 22
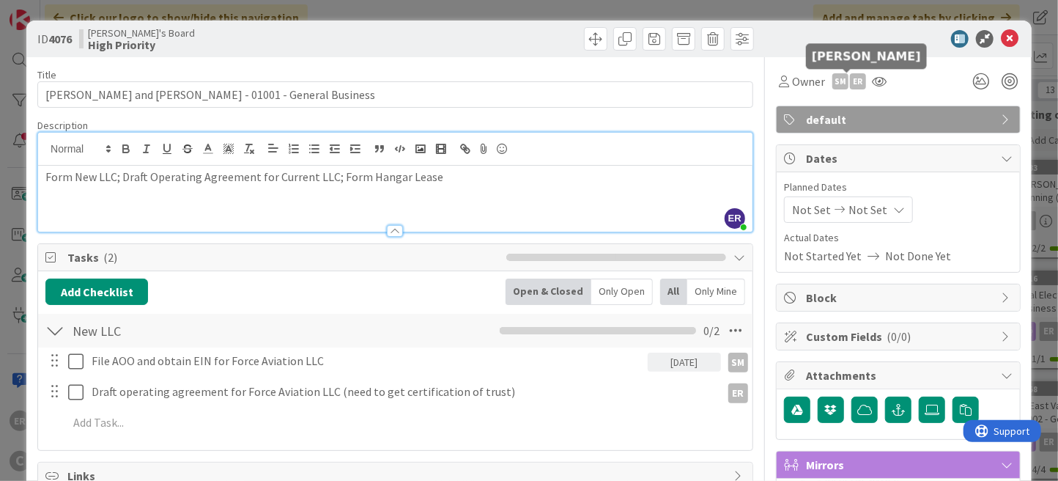
click at [850, 83] on div "ER" at bounding box center [858, 81] width 16 height 16
click at [817, 127] on link "Set as owner" at bounding box center [807, 132] width 116 height 23
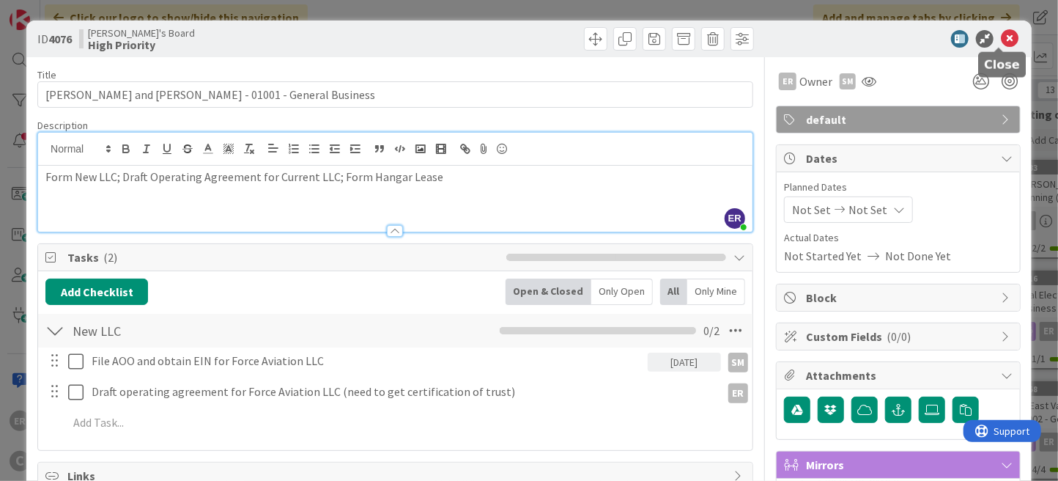
click at [1001, 36] on icon at bounding box center [1010, 39] width 18 height 18
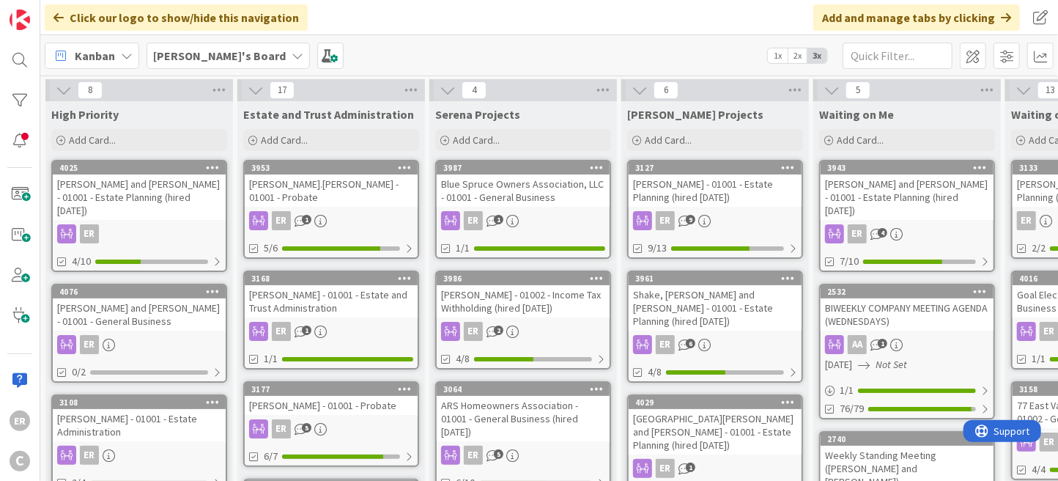
click at [912, 199] on div "[PERSON_NAME] and [PERSON_NAME] - 01001 - Estate Planning (hired [DATE])" at bounding box center [906, 196] width 173 height 45
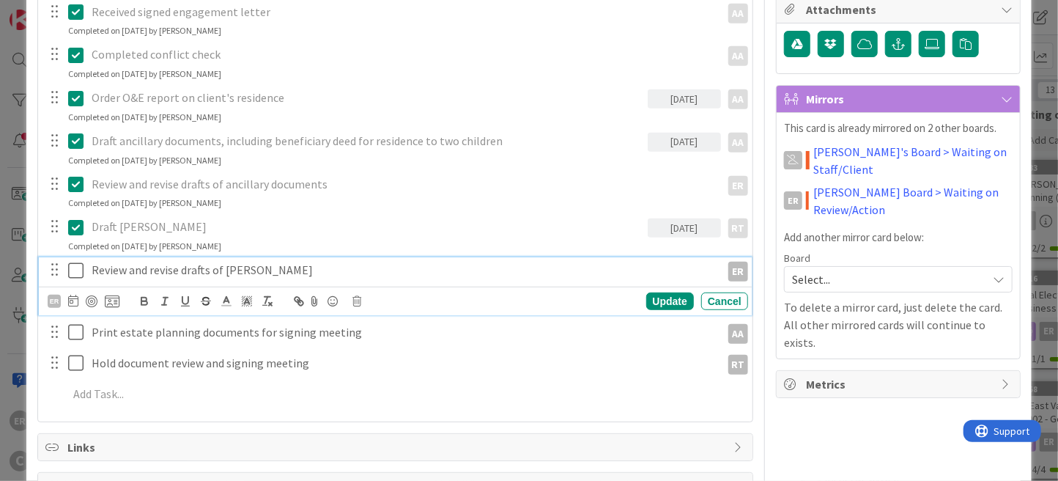
click at [75, 270] on icon at bounding box center [79, 271] width 22 height 18
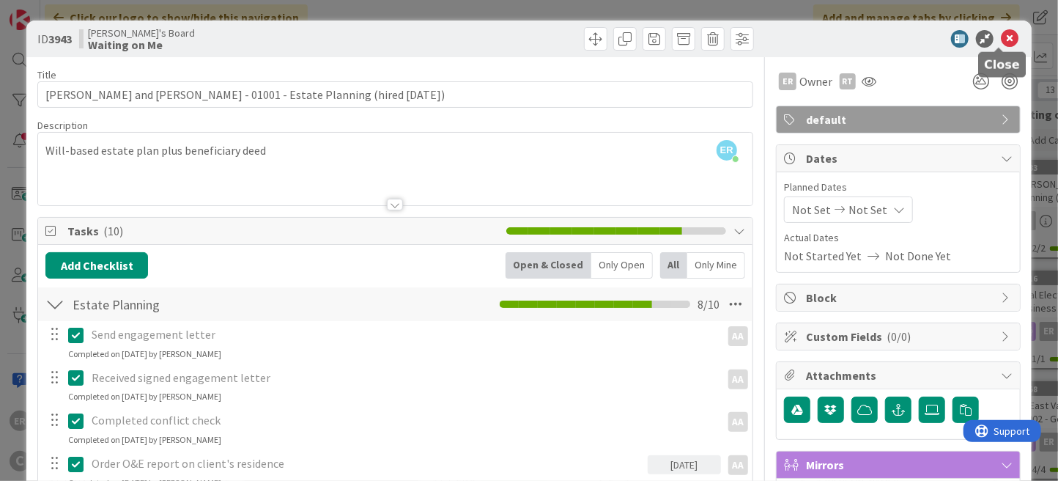
click at [1001, 37] on icon at bounding box center [1010, 39] width 18 height 18
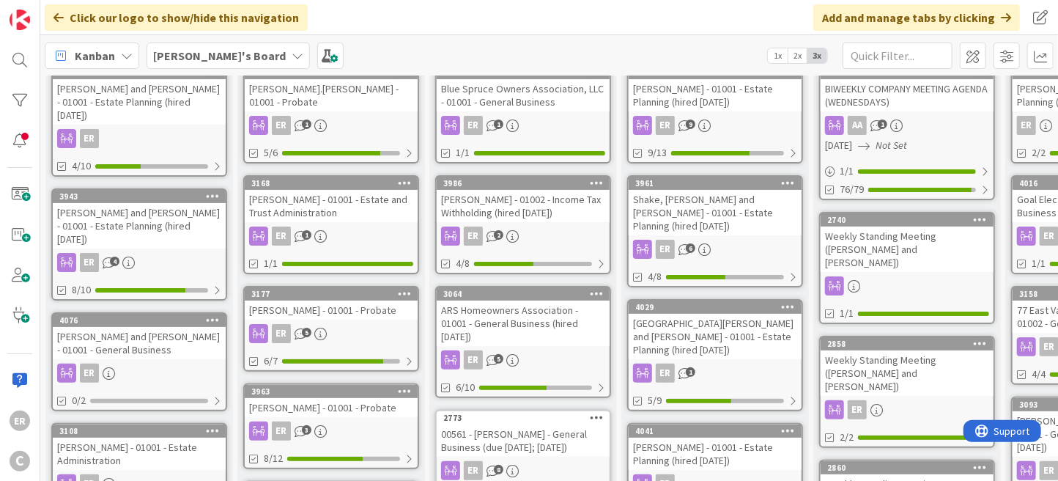
scroll to position [22, 0]
